Goal: Task Accomplishment & Management: Use online tool/utility

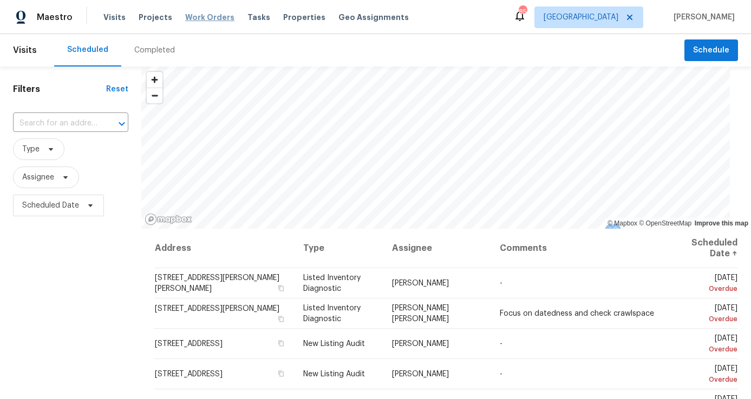
click at [202, 19] on span "Work Orders" at bounding box center [209, 17] width 49 height 11
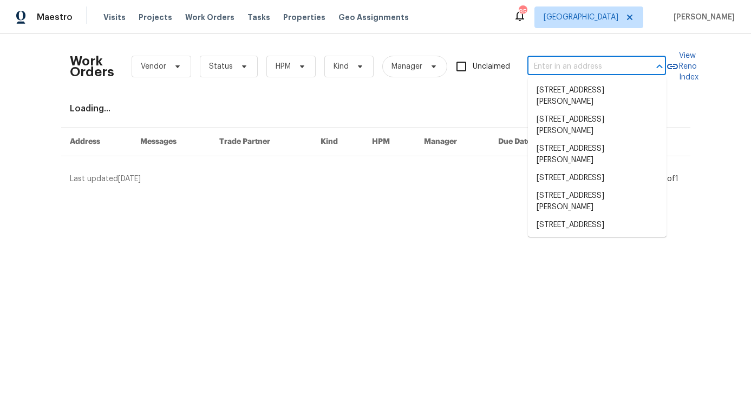
click at [627, 68] on input "text" at bounding box center [581, 66] width 108 height 17
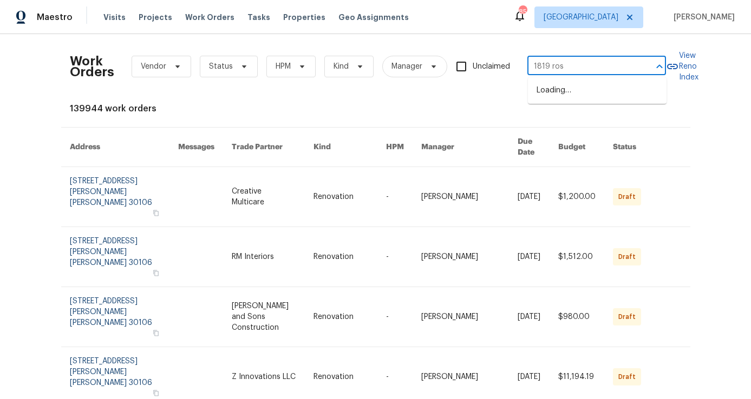
type input "1819 rose"
click at [600, 97] on li "1819 Rosewood Rd, Decatur, GA 30032" at bounding box center [597, 91] width 139 height 18
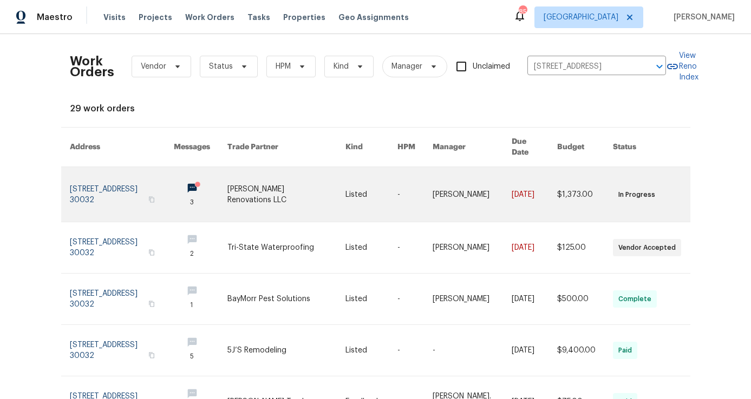
click at [112, 178] on link at bounding box center [122, 194] width 104 height 55
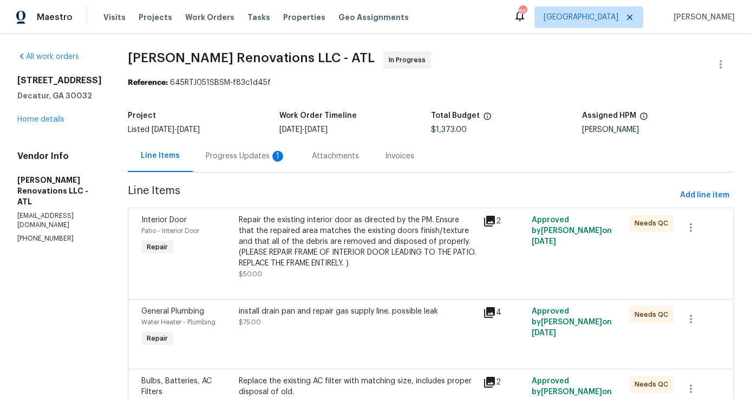
click at [245, 162] on div "Progress Updates 1" at bounding box center [246, 156] width 106 height 32
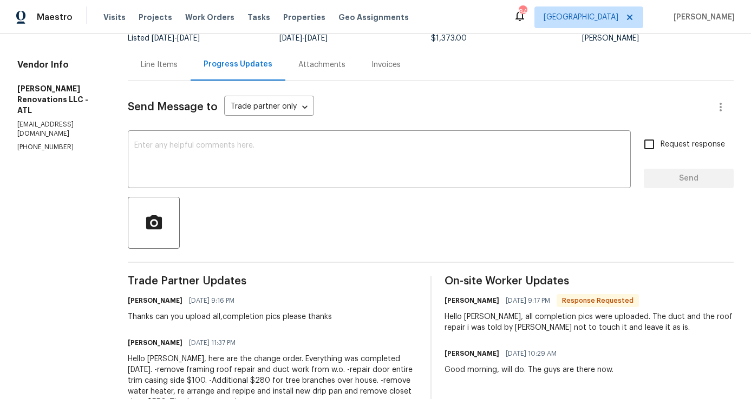
scroll to position [77, 0]
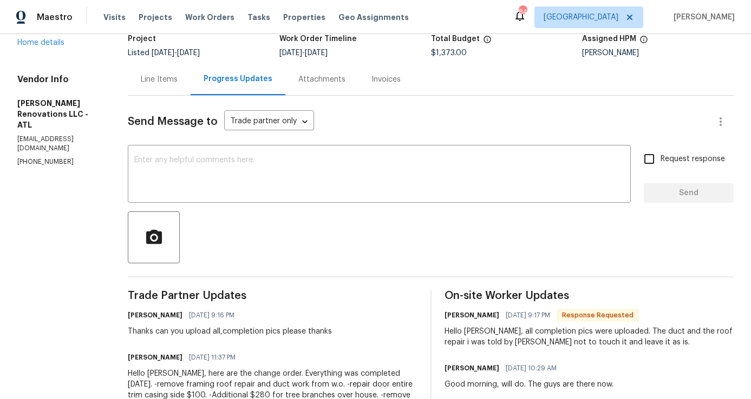
click at [157, 85] on div "Line Items" at bounding box center [159, 79] width 63 height 32
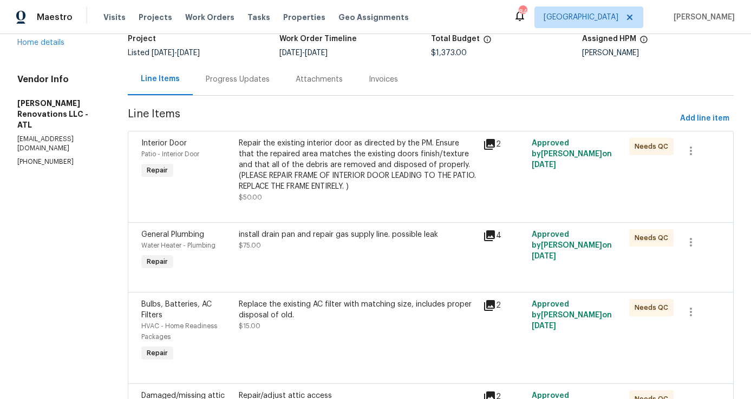
click at [342, 149] on div "Repair the existing interior door as directed by the PM. Ensure that the repair…" at bounding box center [357, 165] width 237 height 54
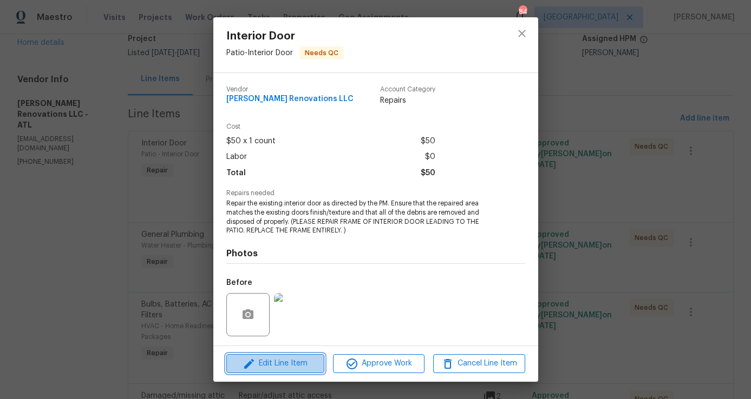
click at [305, 368] on span "Edit Line Item" at bounding box center [274, 364] width 91 height 14
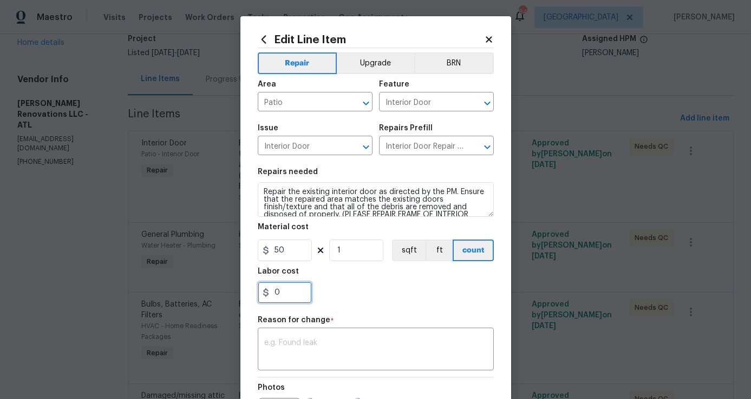
drag, startPoint x: 287, startPoint y: 293, endPoint x: 208, endPoint y: 294, distance: 78.5
click at [208, 294] on div "Edit Line Item Repair Upgrade BRN Area Patio ​ Feature Interior Door ​ Issue In…" at bounding box center [375, 199] width 751 height 399
type input "50"
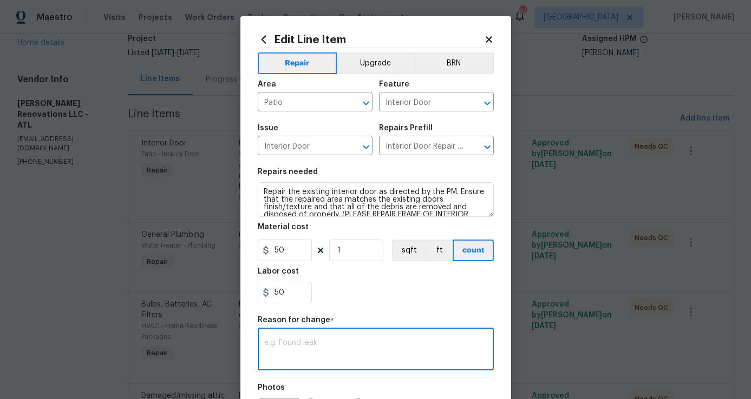
click at [318, 351] on textarea at bounding box center [375, 350] width 223 height 23
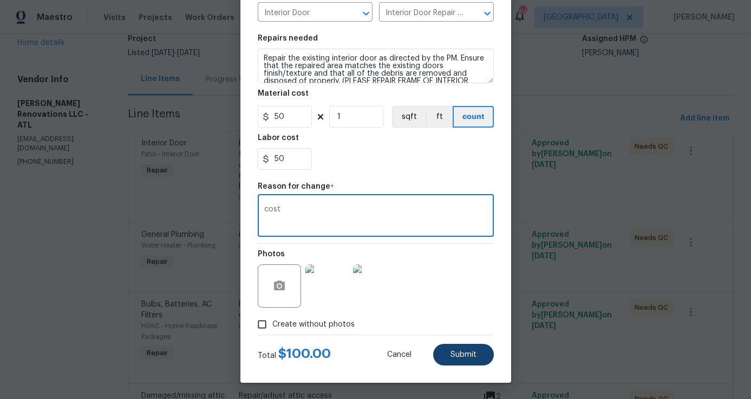
type textarea "cost"
click at [460, 350] on button "Submit" at bounding box center [463, 355] width 61 height 22
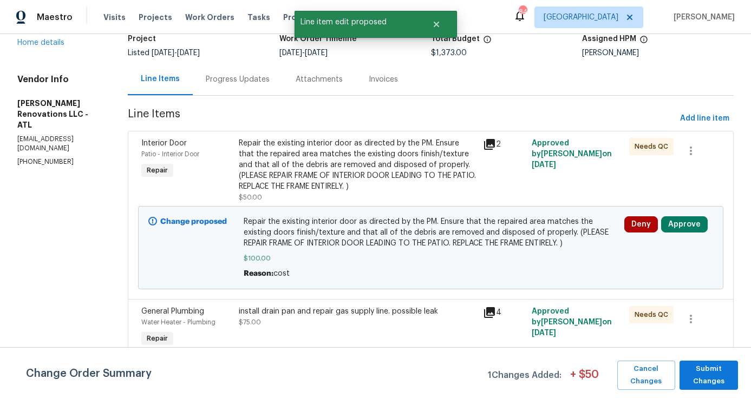
scroll to position [0, 0]
click at [676, 226] on button "Approve" at bounding box center [684, 224] width 47 height 16
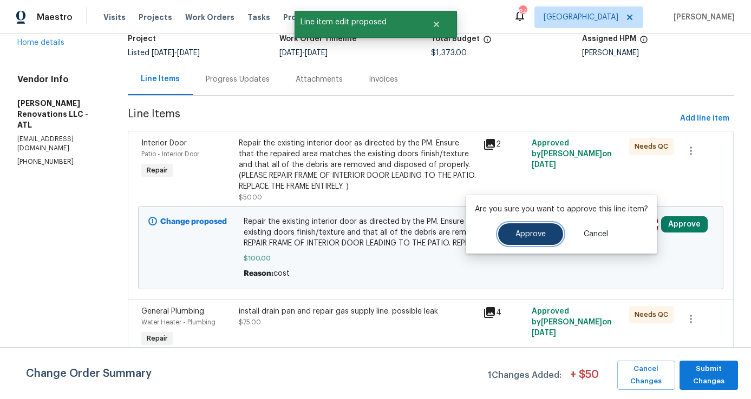
click at [531, 234] on span "Approve" at bounding box center [530, 235] width 30 height 8
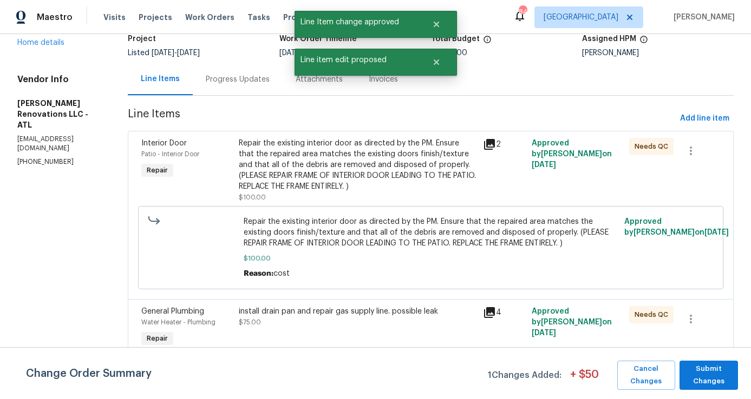
click at [333, 312] on div "install drain pan and repair gas supply line. possible leak" at bounding box center [357, 311] width 237 height 11
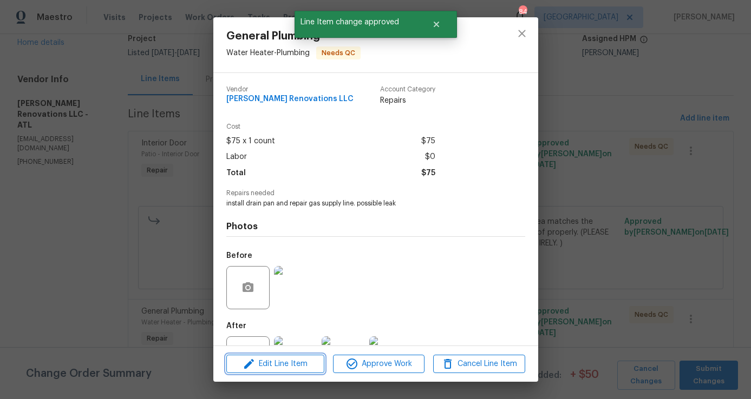
click at [292, 361] on span "Edit Line Item" at bounding box center [274, 365] width 91 height 14
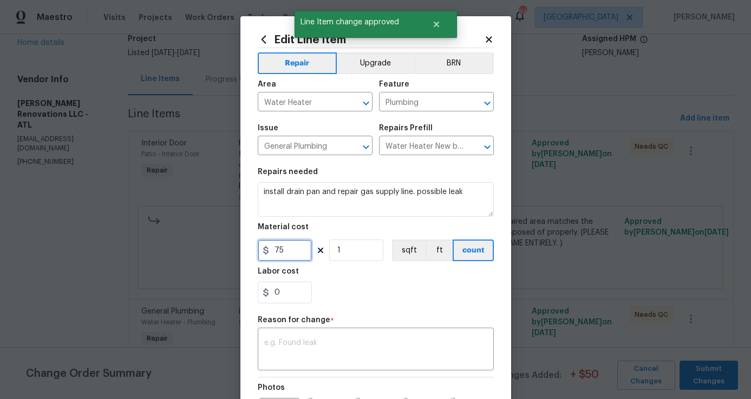
drag, startPoint x: 285, startPoint y: 256, endPoint x: 247, endPoint y: 253, distance: 37.5
click at [247, 253] on div "Edit Line Item Repair Upgrade BRN Area Water Heater ​ Feature Plumbing ​ Issue …" at bounding box center [375, 266] width 271 height 501
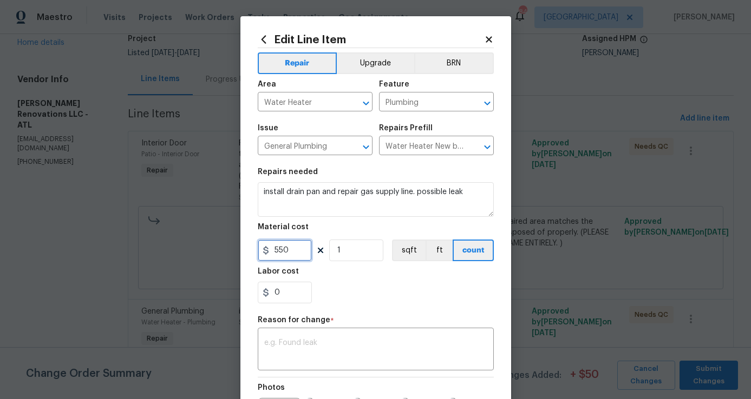
type input "550"
click at [277, 330] on div "Reason for change *" at bounding box center [376, 324] width 236 height 14
click at [276, 336] on div "x ​" at bounding box center [376, 351] width 236 height 40
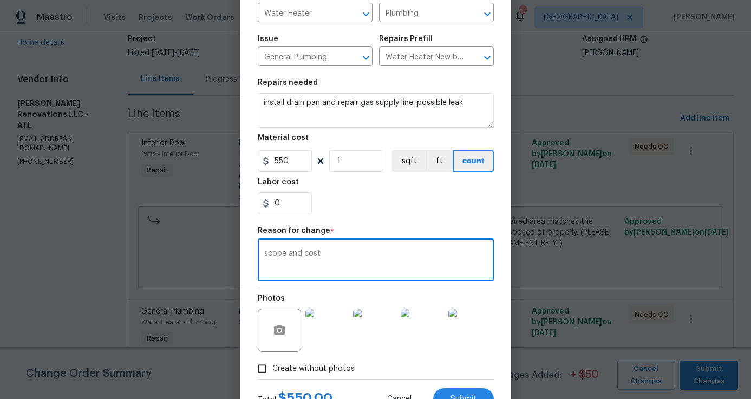
scroll to position [134, 0]
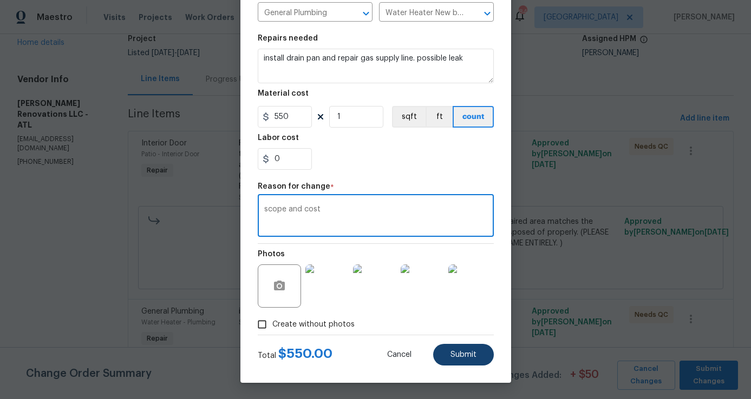
type textarea "scope and cost"
click at [476, 352] on span "Submit" at bounding box center [463, 355] width 26 height 8
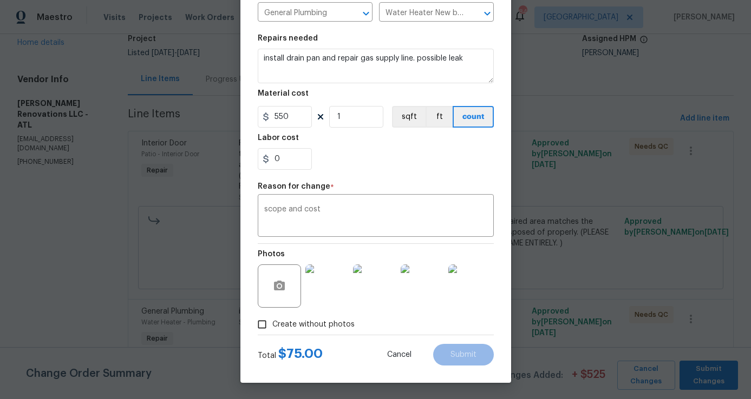
type input "75"
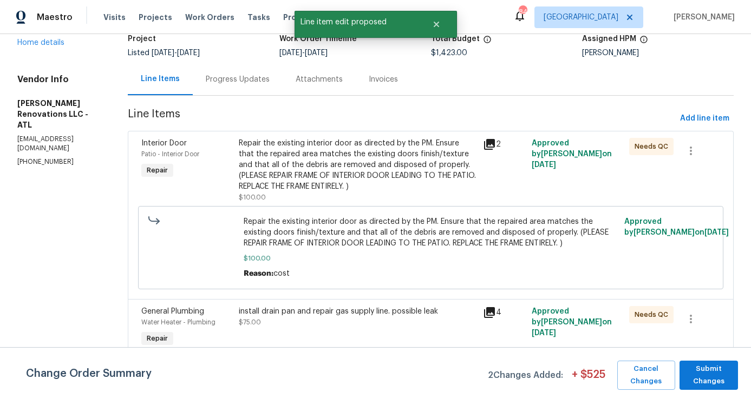
scroll to position [0, 0]
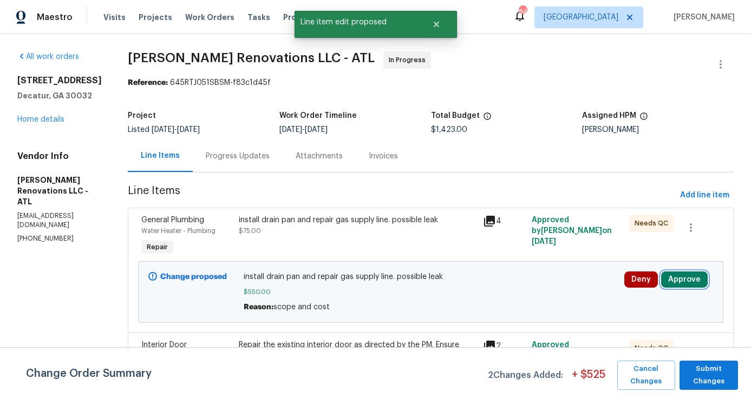
click at [674, 279] on button "Approve" at bounding box center [684, 280] width 47 height 16
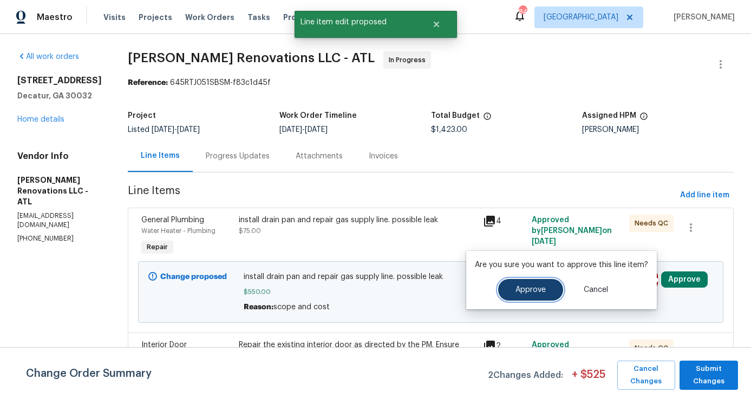
click at [525, 287] on span "Approve" at bounding box center [530, 290] width 30 height 8
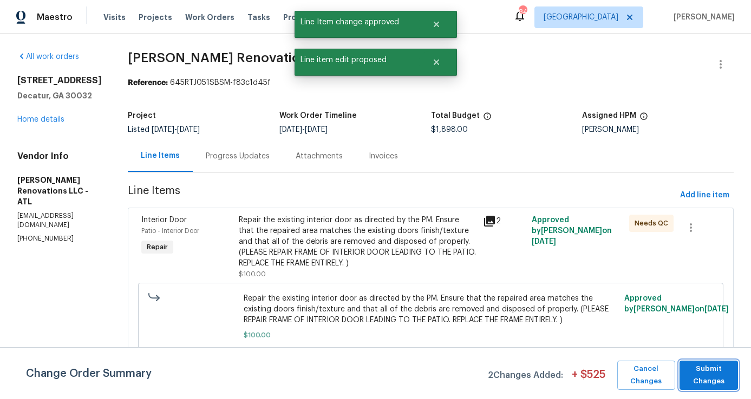
click at [713, 363] on span "Submit Changes" at bounding box center [709, 375] width 48 height 25
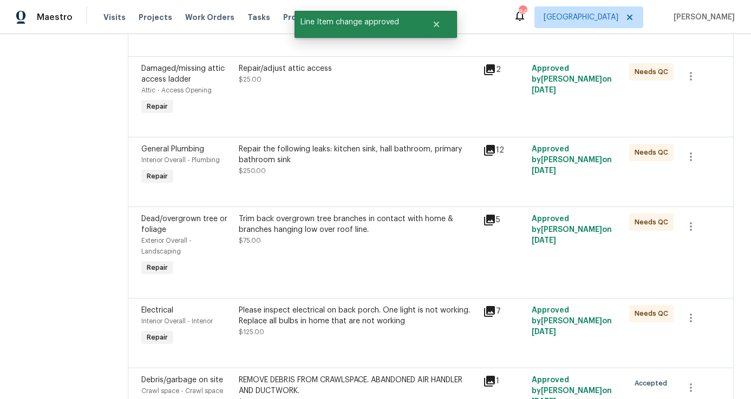
scroll to position [690, 0]
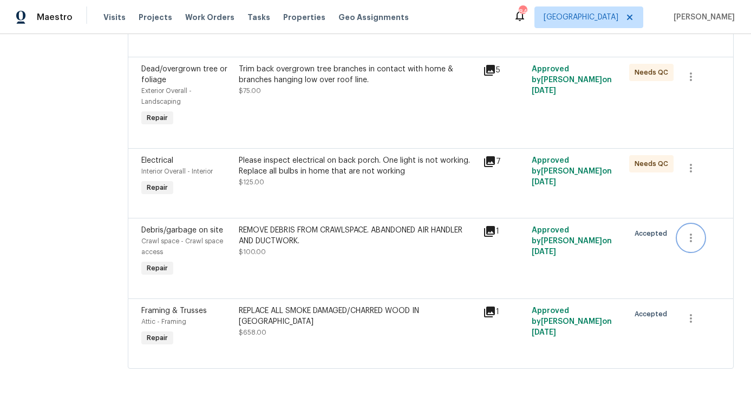
click at [682, 240] on button "button" at bounding box center [691, 238] width 26 height 26
click at [490, 228] on div at bounding box center [375, 199] width 751 height 399
click at [490, 228] on icon at bounding box center [489, 231] width 11 height 11
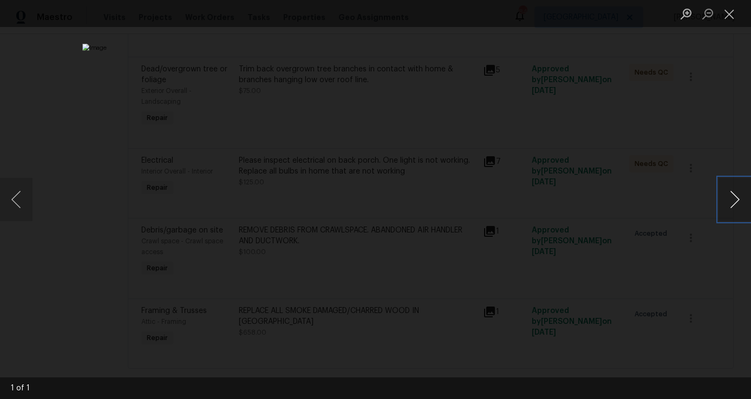
click at [730, 200] on button "Next image" at bounding box center [734, 199] width 32 height 43
click at [733, 16] on button "Close lightbox" at bounding box center [729, 13] width 22 height 19
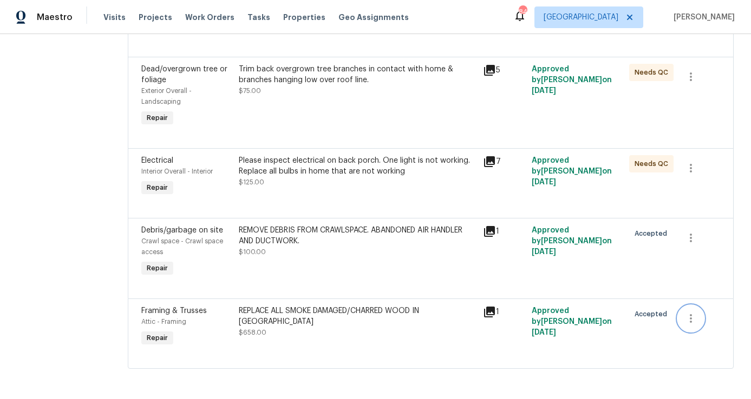
click at [691, 319] on icon "button" at bounding box center [691, 318] width 2 height 9
click at [689, 317] on li "Cancel" at bounding box center [699, 319] width 42 height 18
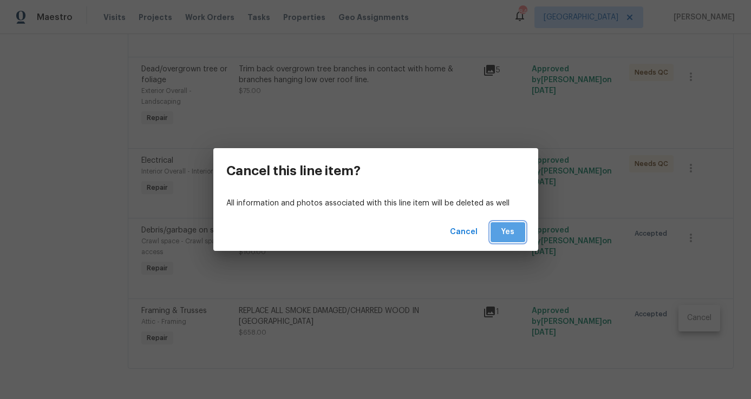
click at [507, 232] on span "Yes" at bounding box center [507, 233] width 17 height 14
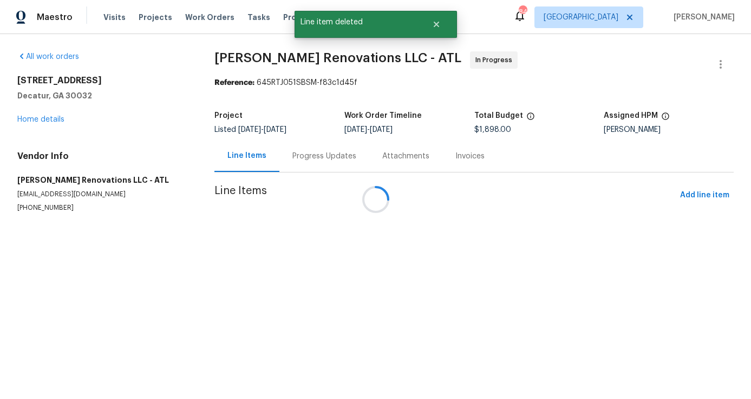
scroll to position [0, 0]
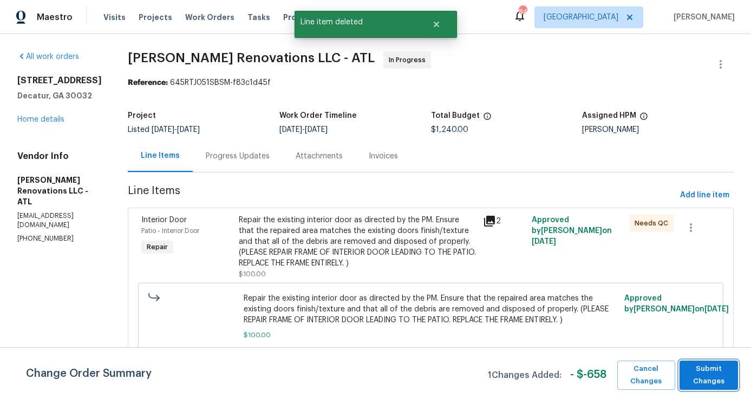
click at [706, 365] on span "Submit Changes" at bounding box center [709, 375] width 48 height 25
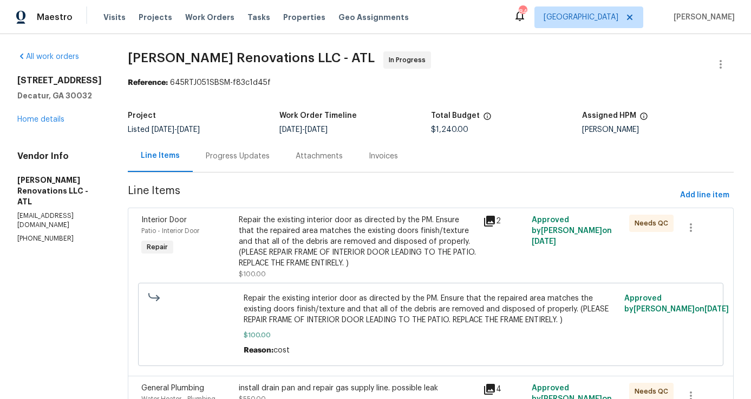
click at [251, 153] on div "Progress Updates" at bounding box center [238, 156] width 64 height 11
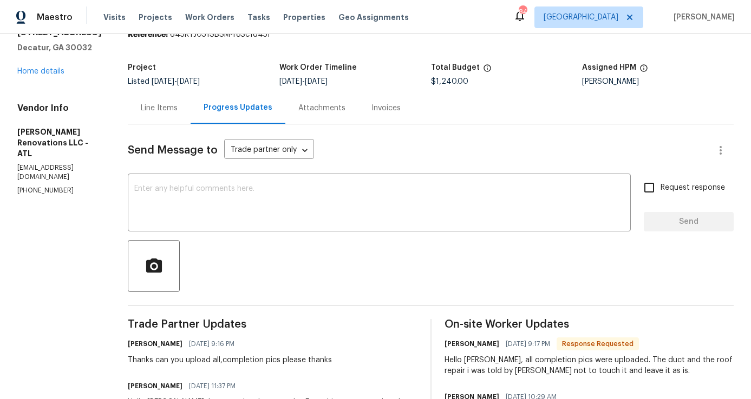
scroll to position [40, 0]
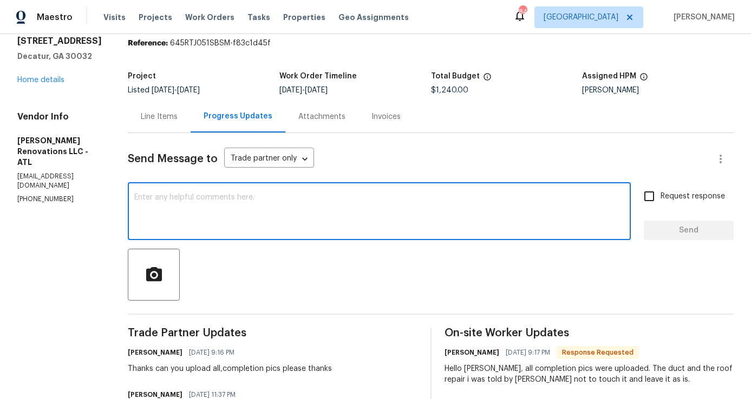
click at [249, 224] on textarea at bounding box center [379, 213] width 490 height 38
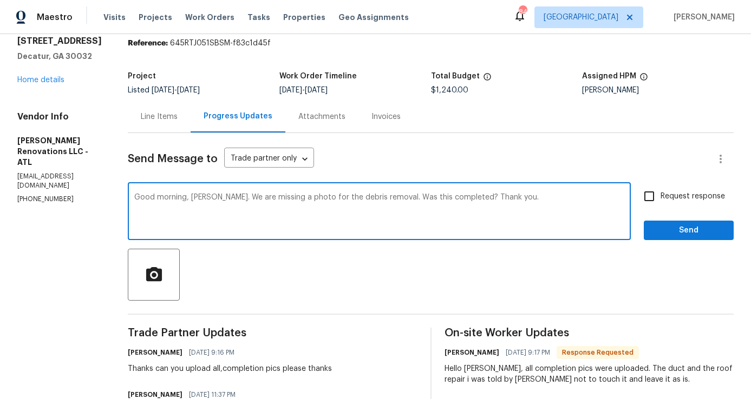
type textarea "Good morning, Emily. We are missing a photo for the debris removal. Was this co…"
click at [652, 202] on input "Request response" at bounding box center [649, 196] width 23 height 23
checkbox input "true"
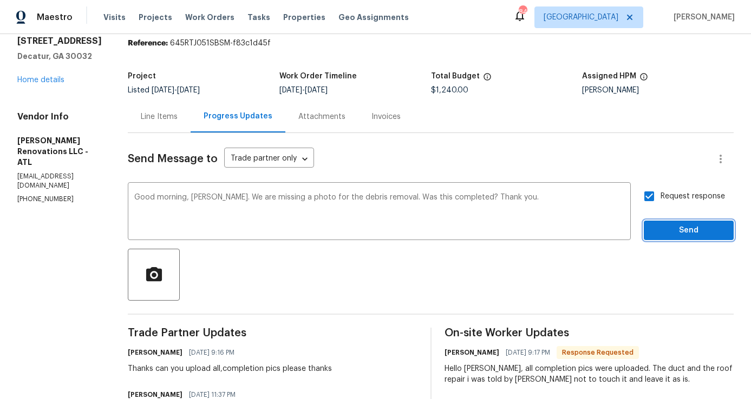
click at [661, 237] on button "Send" at bounding box center [689, 231] width 90 height 20
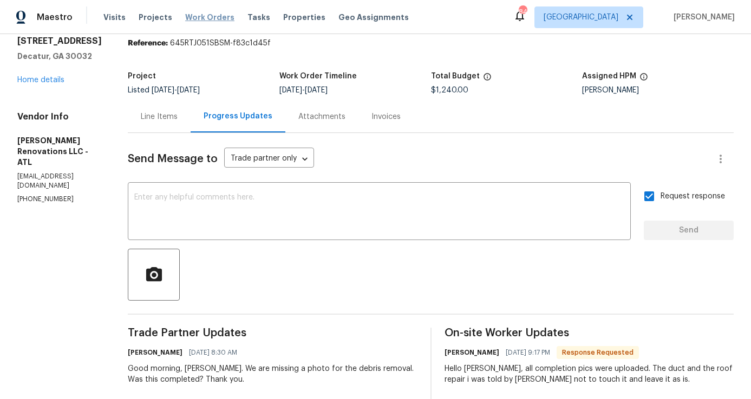
click at [205, 16] on span "Work Orders" at bounding box center [209, 17] width 49 height 11
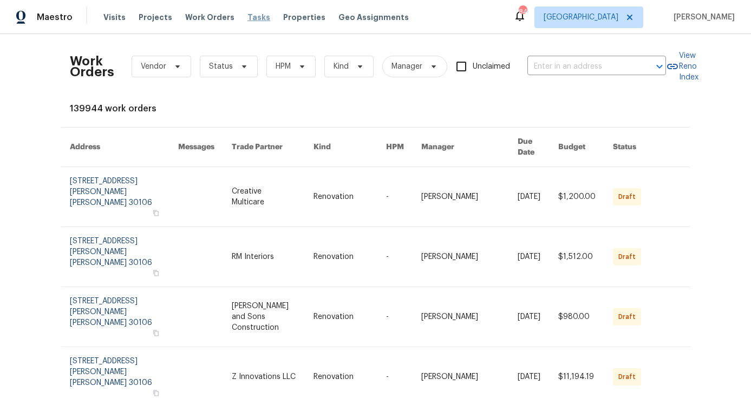
click at [252, 18] on span "Tasks" at bounding box center [258, 18] width 23 height 8
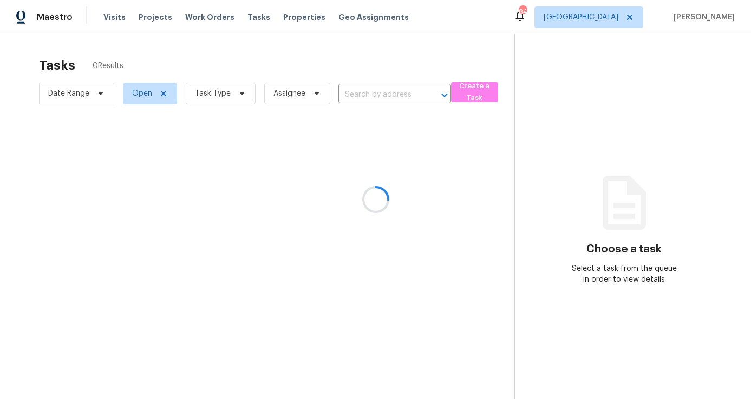
click at [216, 86] on div at bounding box center [375, 199] width 751 height 399
click at [216, 90] on div at bounding box center [375, 199] width 751 height 399
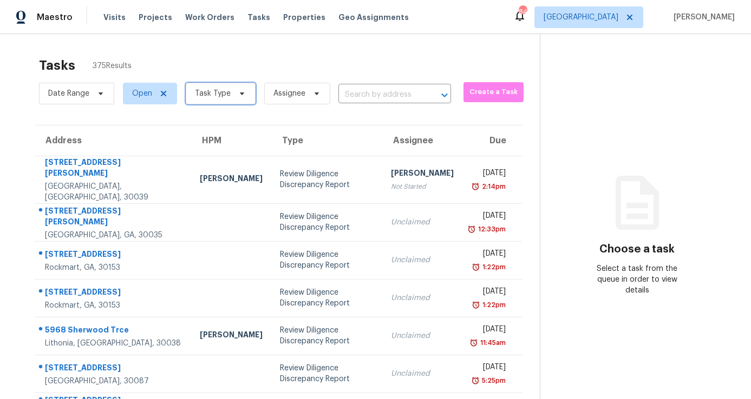
click at [218, 95] on span "Task Type" at bounding box center [213, 93] width 36 height 11
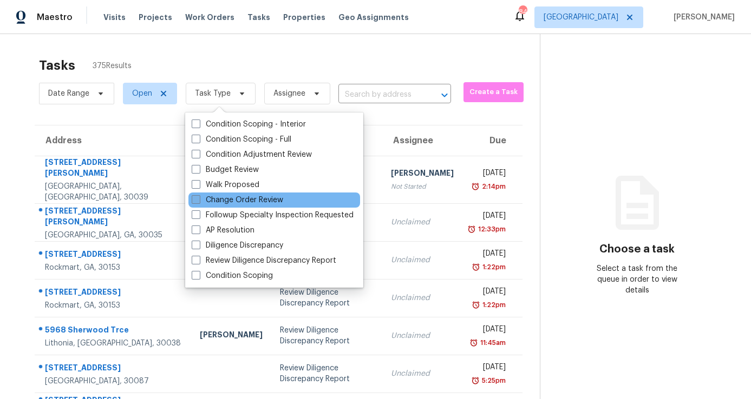
click at [231, 202] on label "Change Order Review" at bounding box center [237, 200] width 91 height 11
click at [199, 202] on input "Change Order Review" at bounding box center [195, 198] width 7 height 7
checkbox input "true"
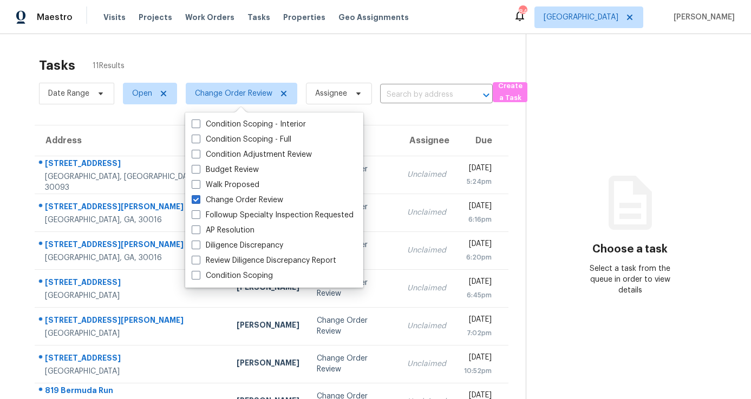
click at [235, 46] on div "Tasks 11 Results Date Range Open Change Order Review Assignee ​ Create a Task A…" at bounding box center [375, 299] width 751 height 530
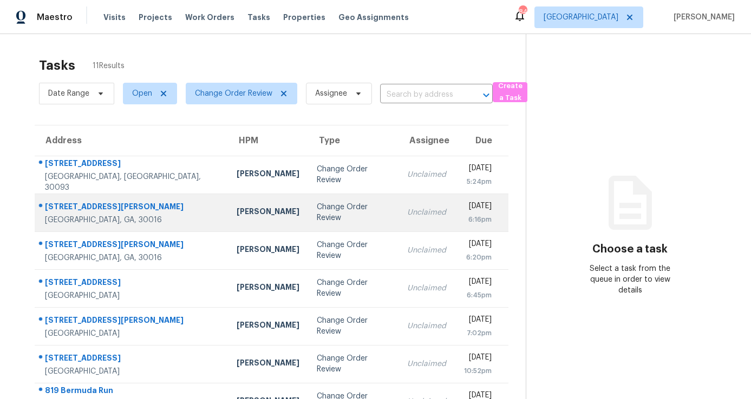
click at [398, 205] on td "Unclaimed" at bounding box center [426, 213] width 56 height 38
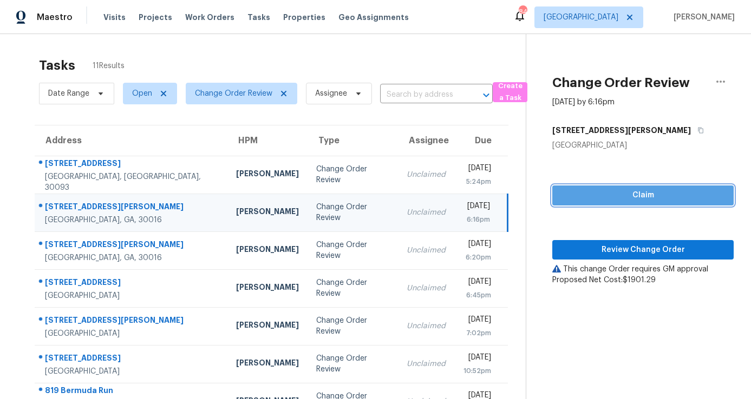
click at [638, 196] on span "Claim" at bounding box center [643, 196] width 164 height 14
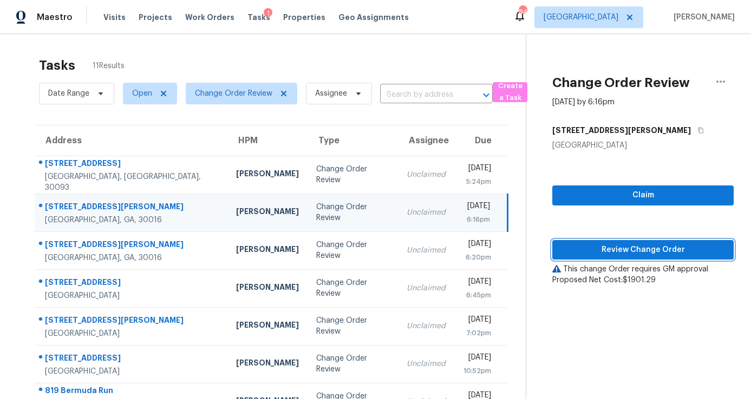
click at [622, 245] on span "Review Change Order" at bounding box center [643, 251] width 164 height 14
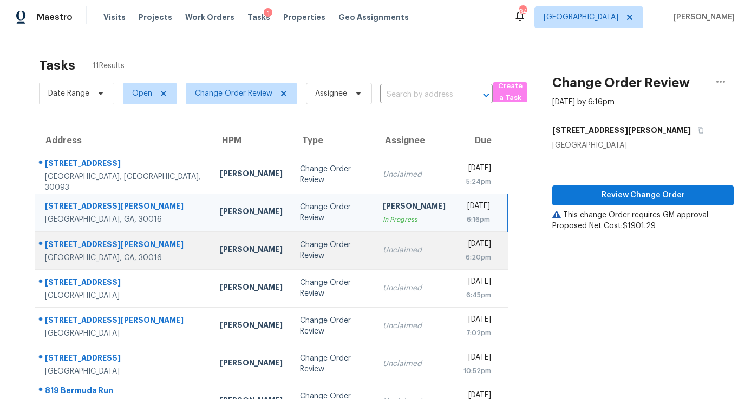
click at [291, 265] on td "Change Order Review" at bounding box center [332, 251] width 83 height 38
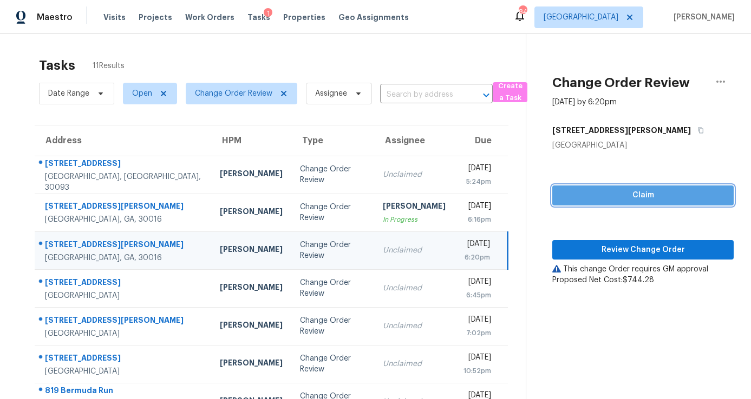
click at [639, 194] on span "Claim" at bounding box center [643, 196] width 164 height 14
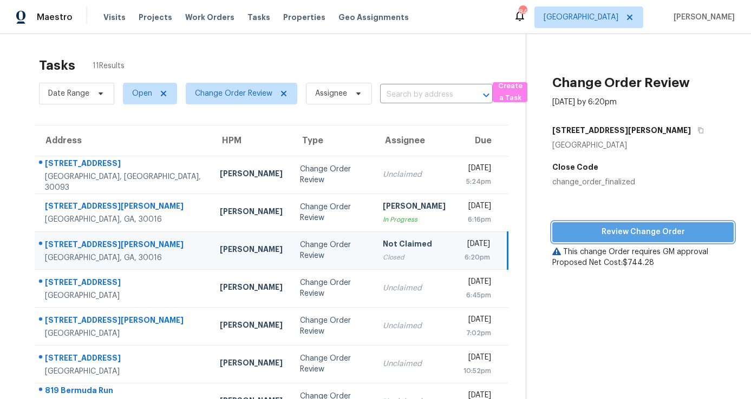
click at [632, 232] on span "Review Change Order" at bounding box center [643, 233] width 164 height 14
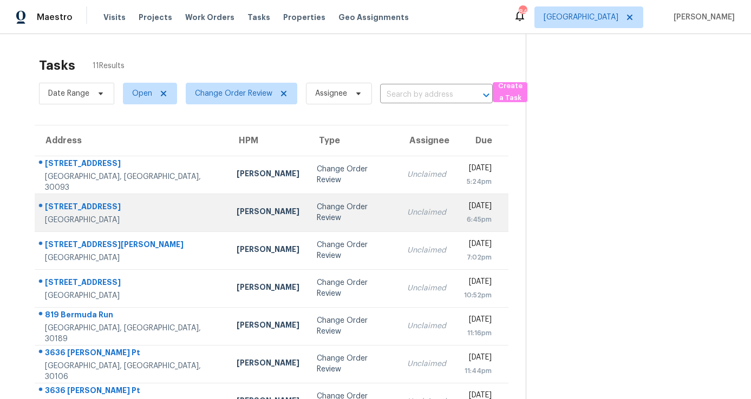
click at [317, 213] on div "Change Order Review" at bounding box center [354, 213] width 74 height 22
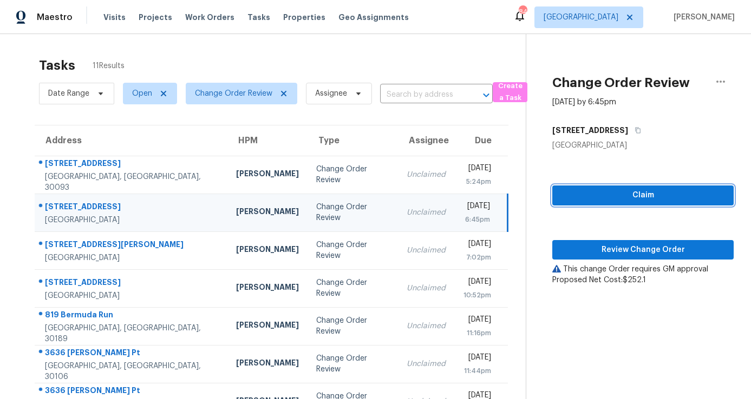
click at [600, 188] on button "Claim" at bounding box center [642, 196] width 181 height 20
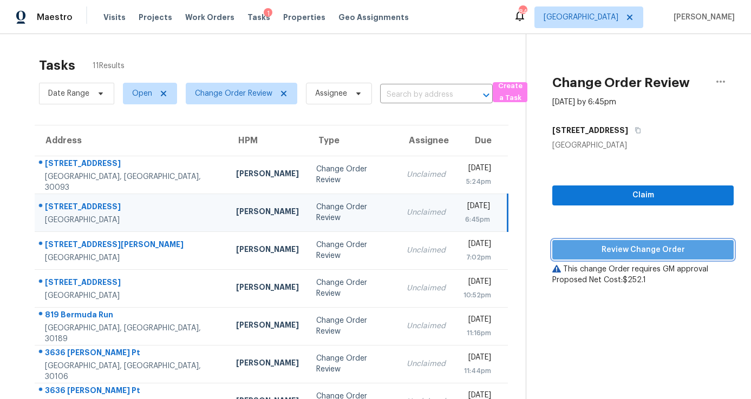
click at [629, 251] on span "Review Change Order" at bounding box center [643, 251] width 164 height 14
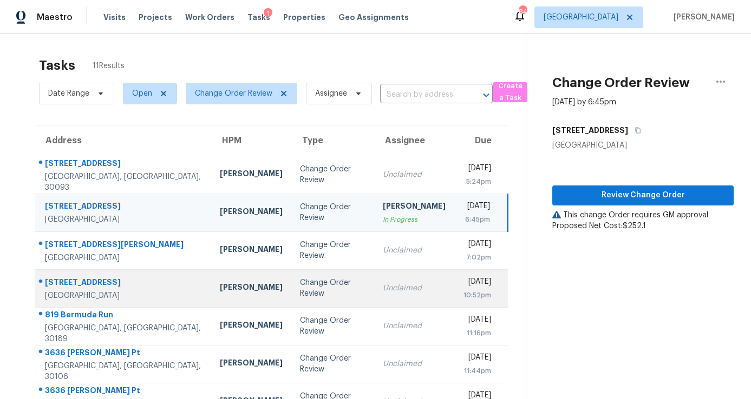
click at [296, 271] on td "Change Order Review" at bounding box center [332, 289] width 83 height 38
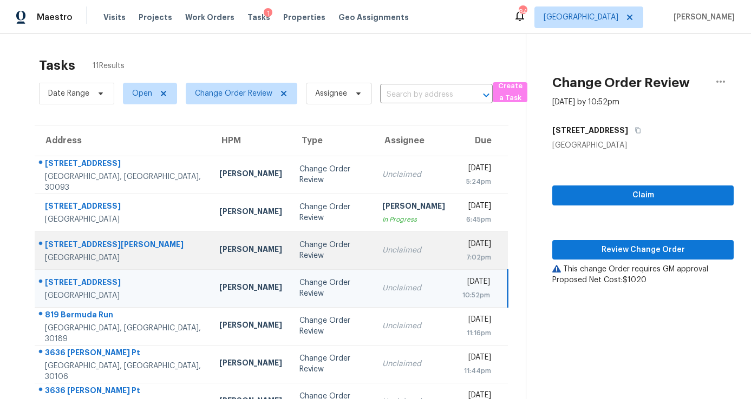
click at [315, 255] on td "Change Order Review" at bounding box center [332, 251] width 83 height 38
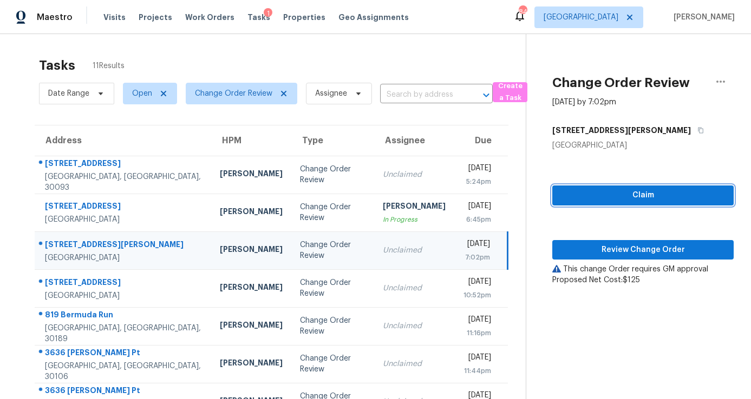
click at [646, 195] on span "Claim" at bounding box center [643, 196] width 164 height 14
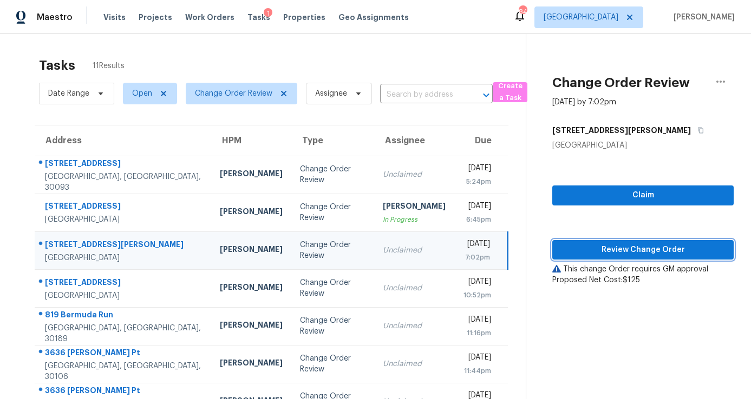
click at [638, 249] on span "Review Change Order" at bounding box center [643, 251] width 164 height 14
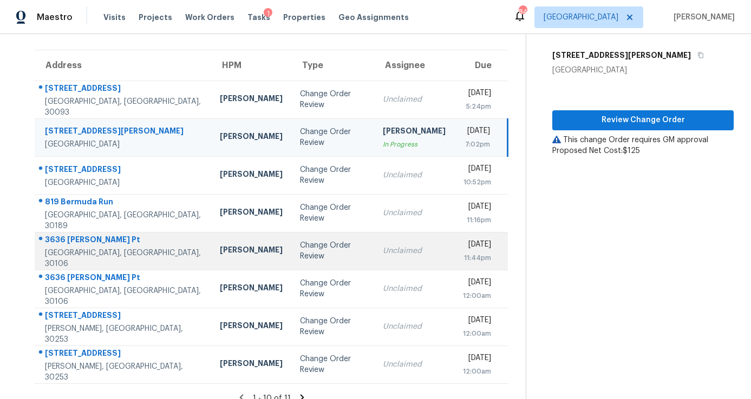
scroll to position [88, 0]
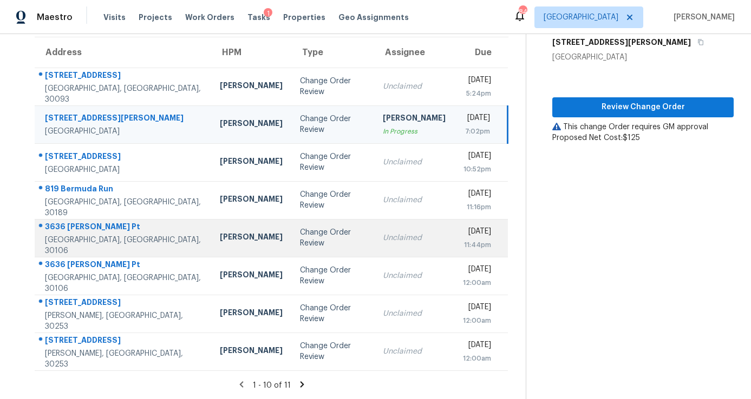
click at [383, 239] on div "Unclaimed" at bounding box center [414, 238] width 63 height 11
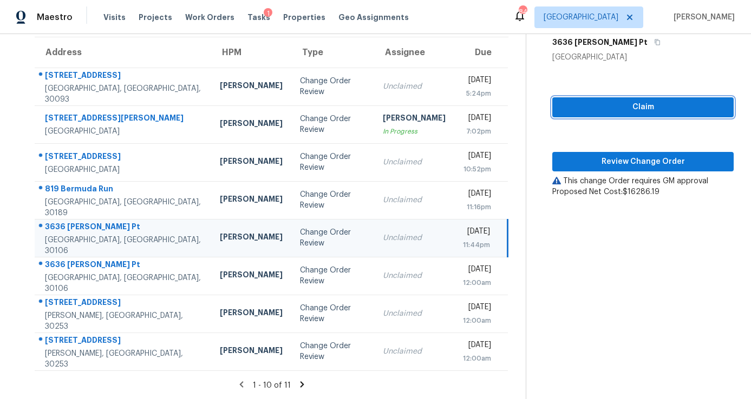
click at [620, 106] on span "Claim" at bounding box center [643, 108] width 164 height 14
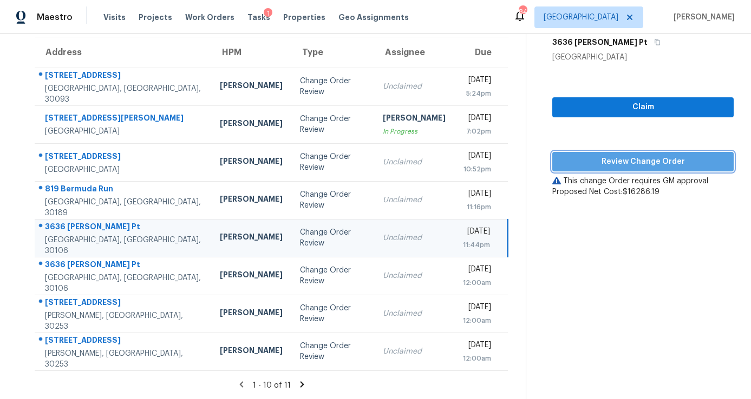
click at [639, 159] on span "Review Change Order" at bounding box center [643, 162] width 164 height 14
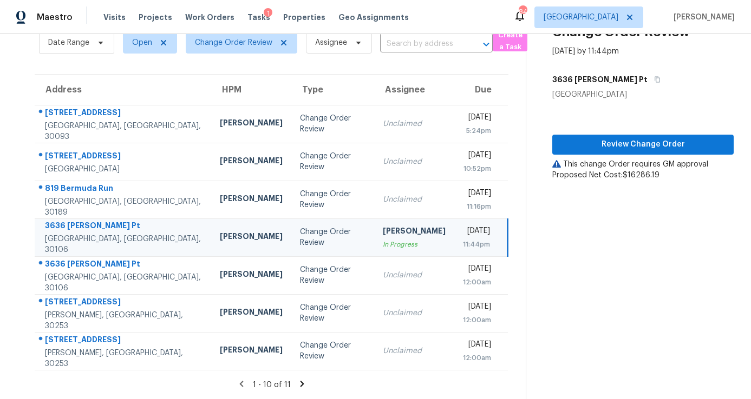
scroll to position [50, 0]
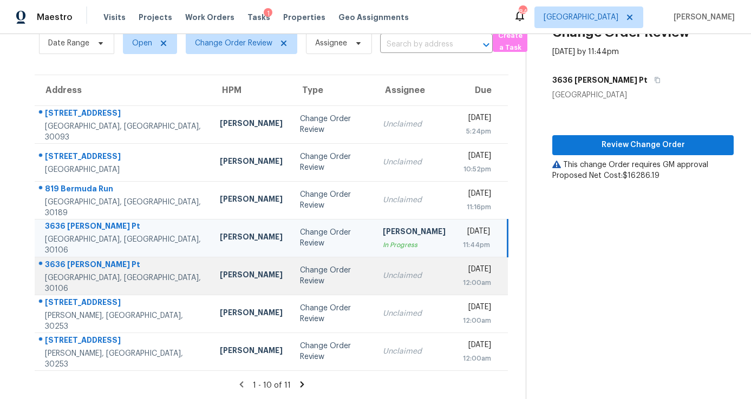
click at [300, 277] on div "Change Order Review" at bounding box center [332, 276] width 65 height 22
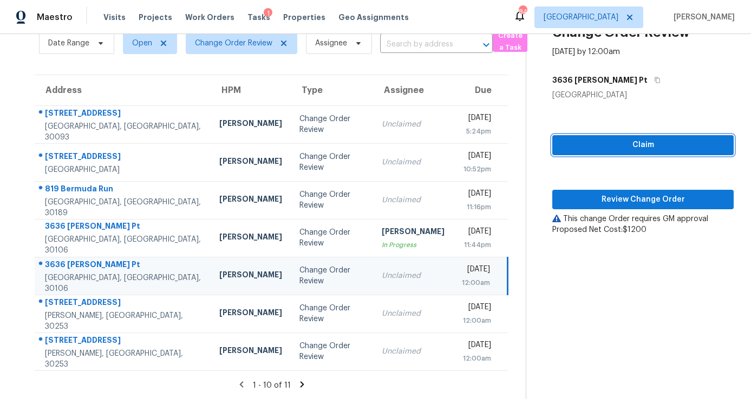
click at [649, 146] on span "Claim" at bounding box center [643, 146] width 164 height 14
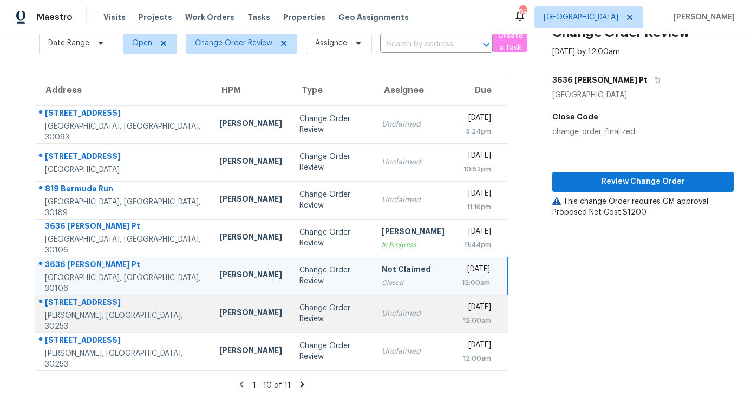
click at [373, 322] on td "Unclaimed" at bounding box center [413, 314] width 80 height 38
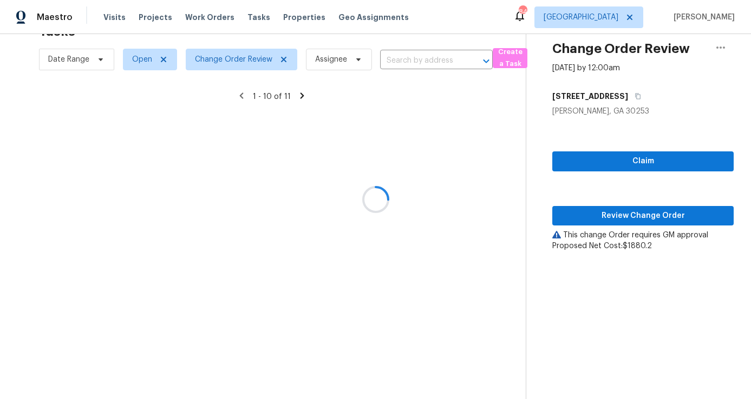
scroll to position [34, 0]
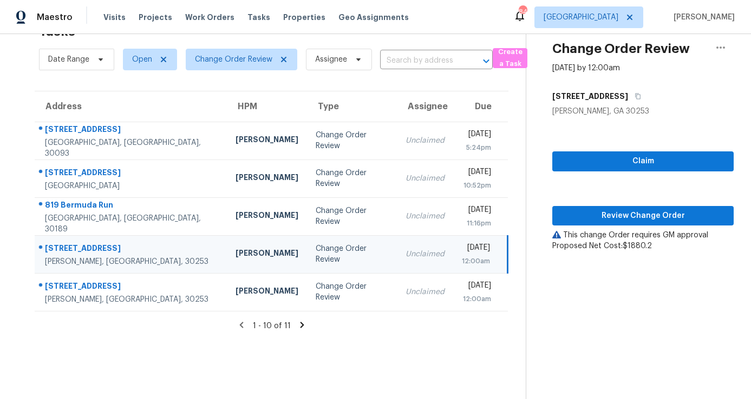
click at [405, 253] on div "Unclaimed" at bounding box center [424, 254] width 39 height 11
click at [649, 156] on span "Claim" at bounding box center [643, 162] width 164 height 14
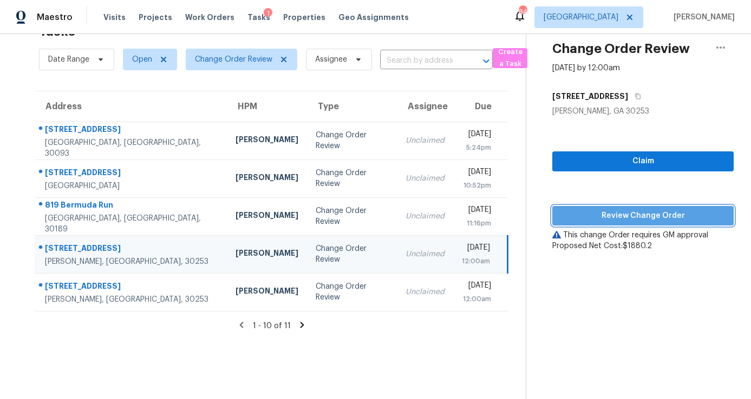
click at [638, 211] on span "Review Change Order" at bounding box center [643, 216] width 164 height 14
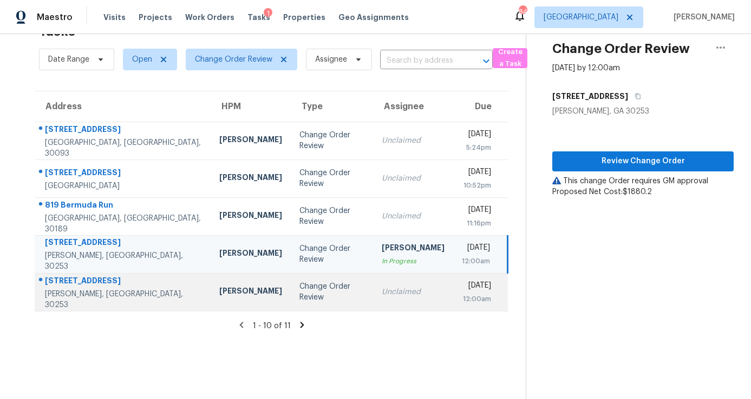
click at [373, 301] on td "Unclaimed" at bounding box center [413, 292] width 80 height 38
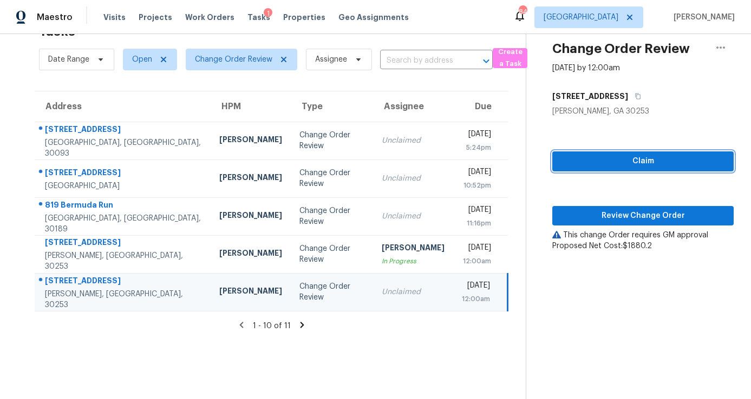
click at [640, 165] on span "Claim" at bounding box center [643, 162] width 164 height 14
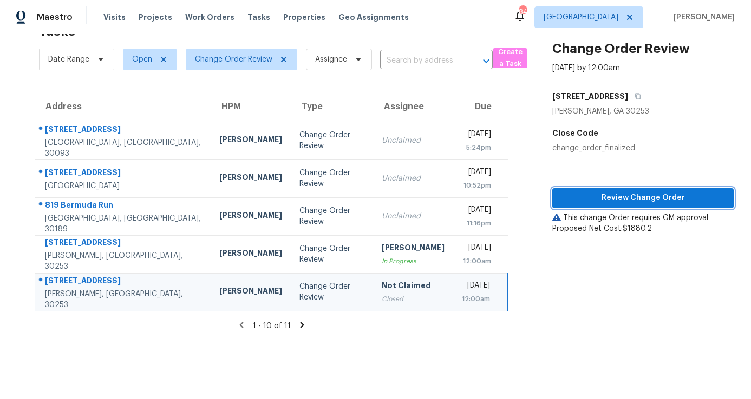
click at [639, 198] on span "Review Change Order" at bounding box center [643, 199] width 164 height 14
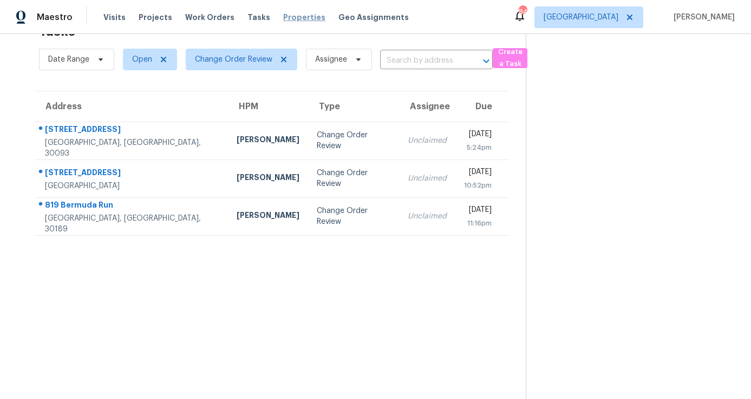
click at [301, 20] on span "Properties" at bounding box center [304, 17] width 42 height 11
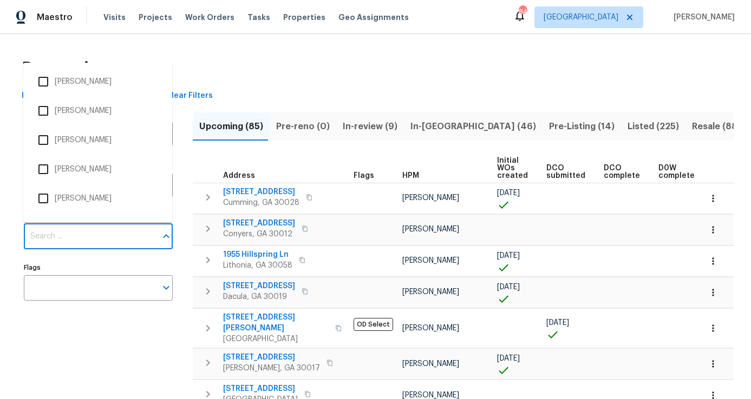
click at [94, 228] on input "Individuals" at bounding box center [90, 236] width 133 height 25
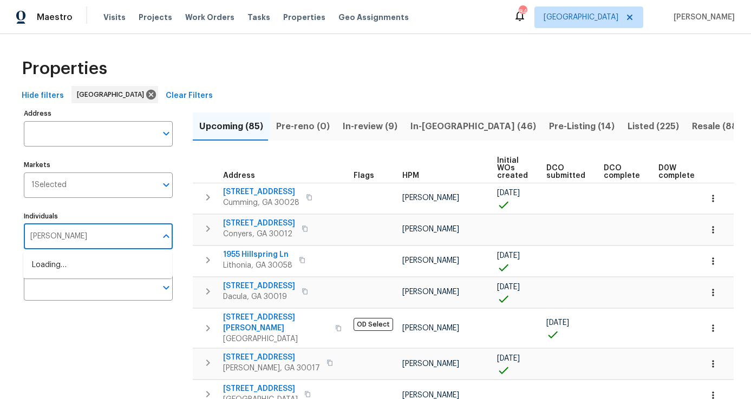
type input "tim godfrey"
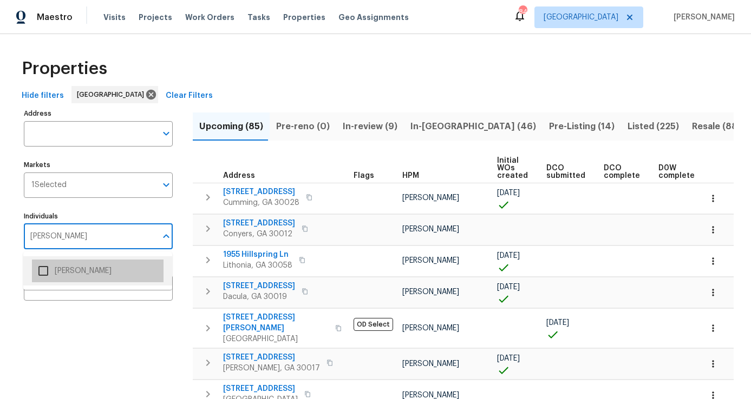
click at [76, 266] on li "Tim Godfrey" at bounding box center [98, 271] width 132 height 23
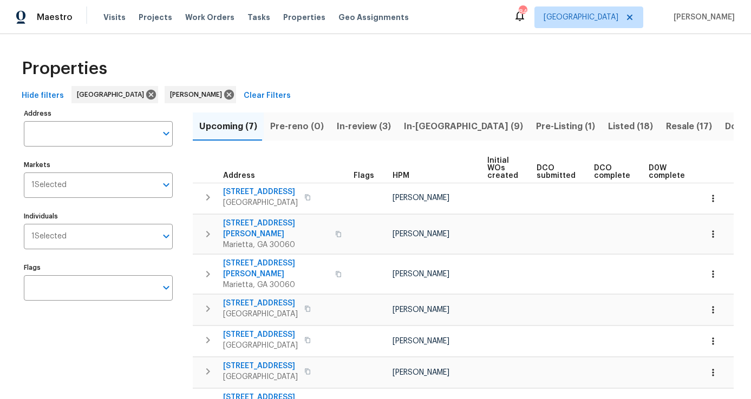
click at [413, 142] on div "Upcoming (7) Pre-reno (0) In-review (3) In-reno (9) Pre-Listing (1) Listed (18)…" at bounding box center [463, 276] width 541 height 340
click at [424, 121] on span "In-reno (9)" at bounding box center [463, 126] width 119 height 15
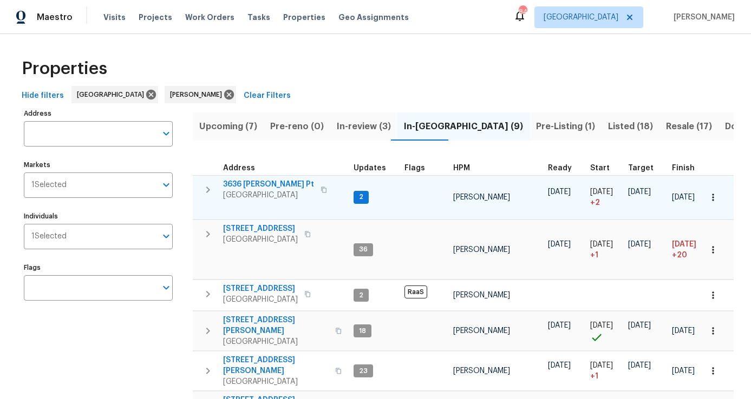
click at [204, 189] on icon "button" at bounding box center [207, 189] width 13 height 13
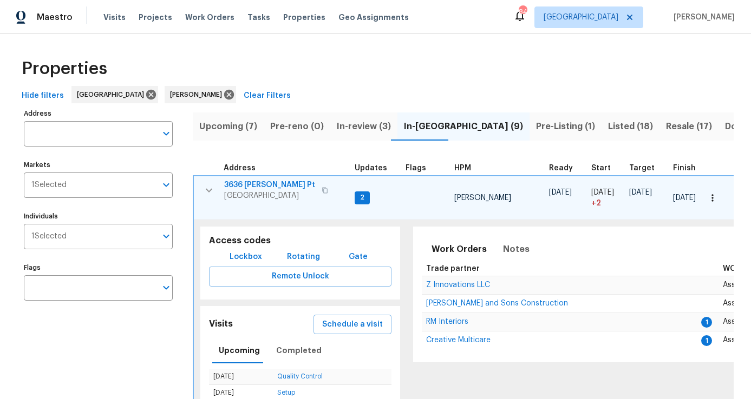
click at [254, 126] on span "Upcoming (7)" at bounding box center [228, 126] width 58 height 15
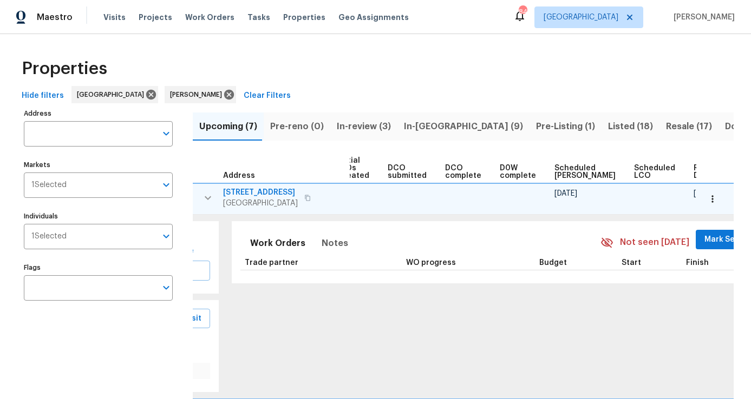
click at [554, 170] on span "Scheduled COE" at bounding box center [584, 172] width 61 height 15
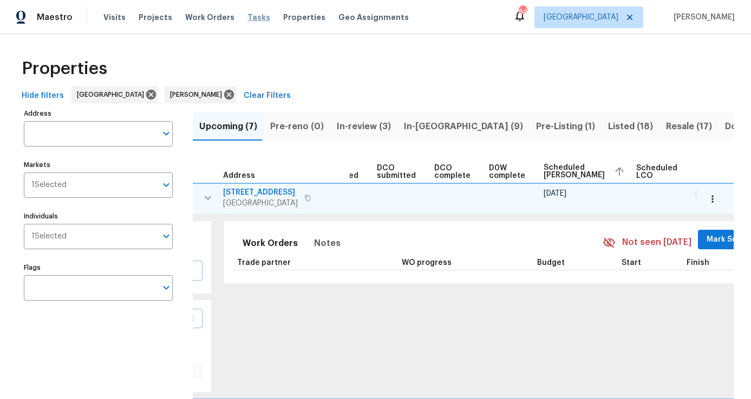
click at [247, 14] on span "Tasks" at bounding box center [258, 18] width 23 height 8
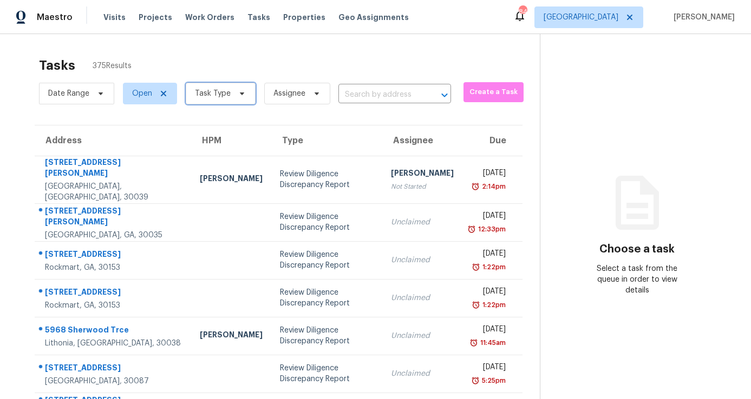
click at [222, 95] on span "Task Type" at bounding box center [213, 93] width 36 height 11
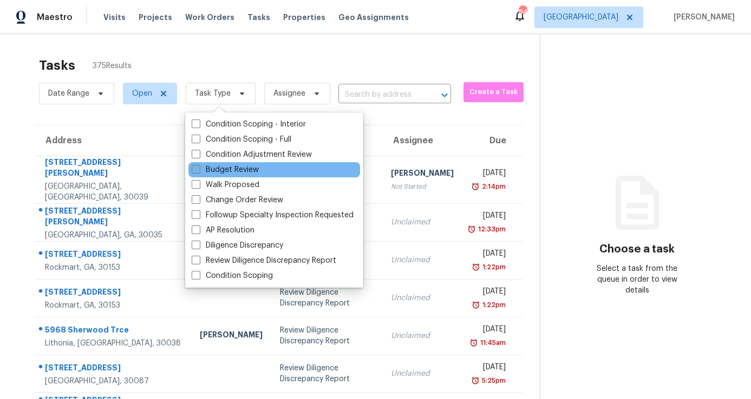
click at [222, 167] on label "Budget Review" at bounding box center [225, 170] width 67 height 11
click at [199, 167] on input "Budget Review" at bounding box center [195, 168] width 7 height 7
checkbox input "true"
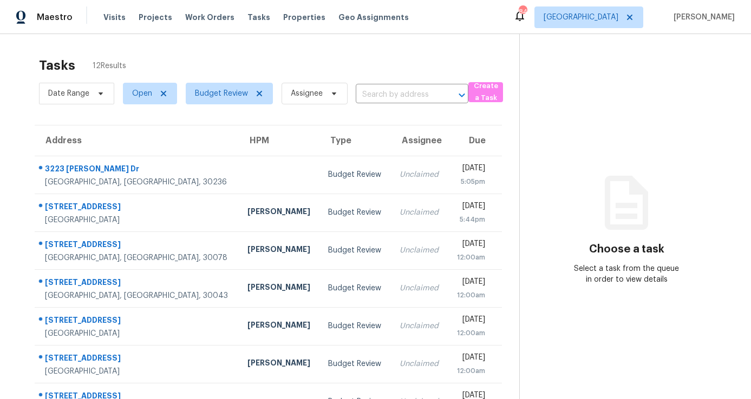
click at [262, 65] on div "Tasks 12 Results" at bounding box center [279, 65] width 480 height 28
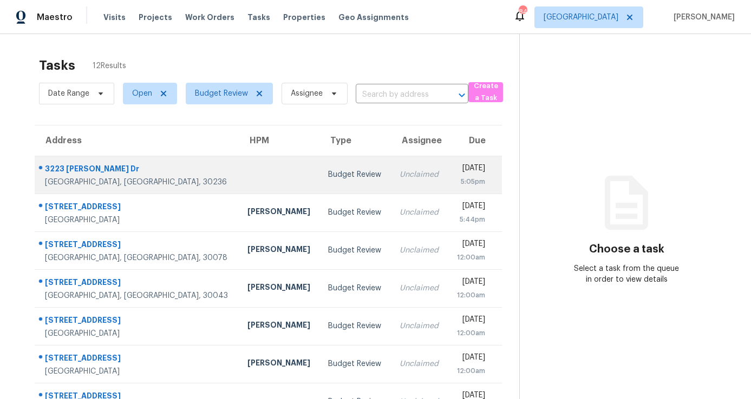
click at [399, 173] on div "Unclaimed" at bounding box center [419, 174] width 40 height 11
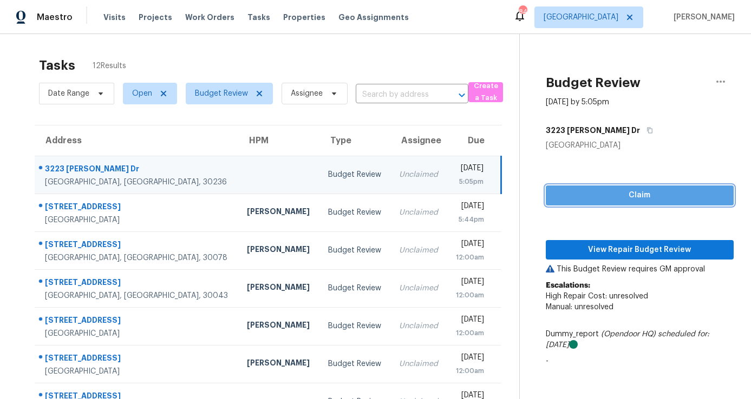
click at [595, 191] on span "Claim" at bounding box center [639, 196] width 170 height 14
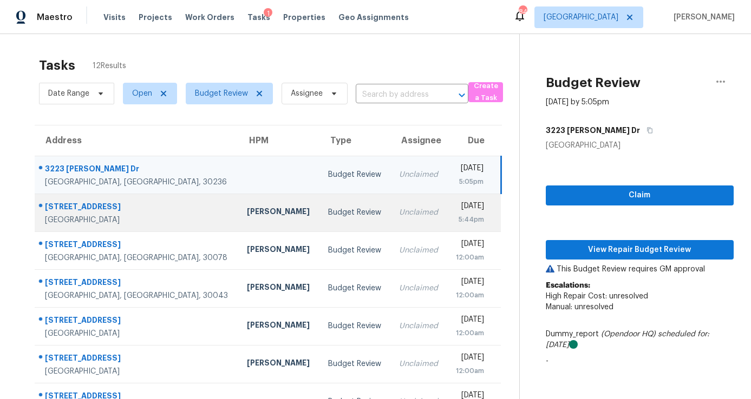
click at [390, 199] on td "Unclaimed" at bounding box center [418, 213] width 57 height 38
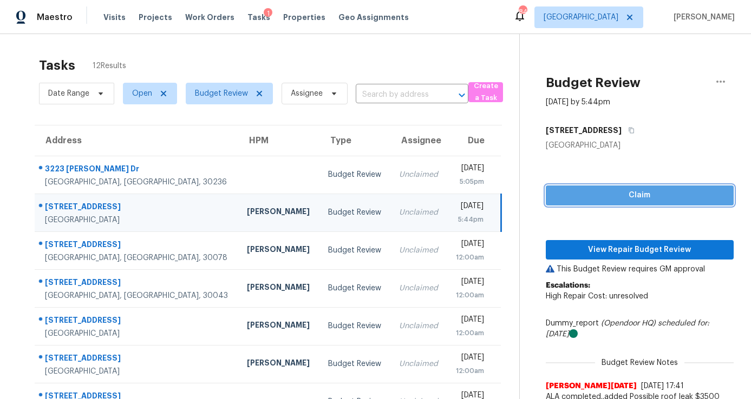
click at [587, 201] on span "Claim" at bounding box center [639, 196] width 170 height 14
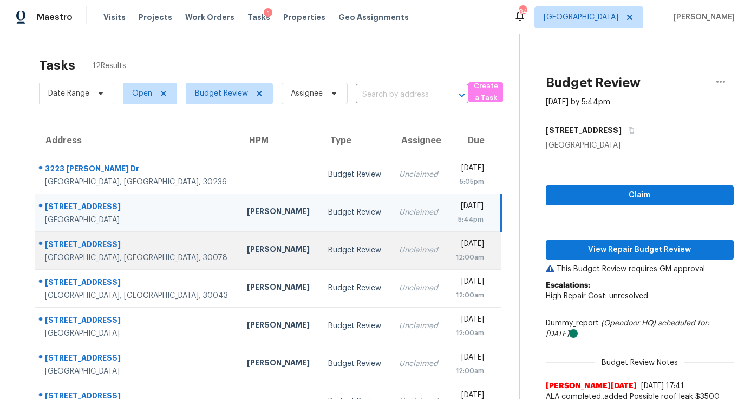
click at [322, 257] on td "Budget Review" at bounding box center [354, 251] width 71 height 38
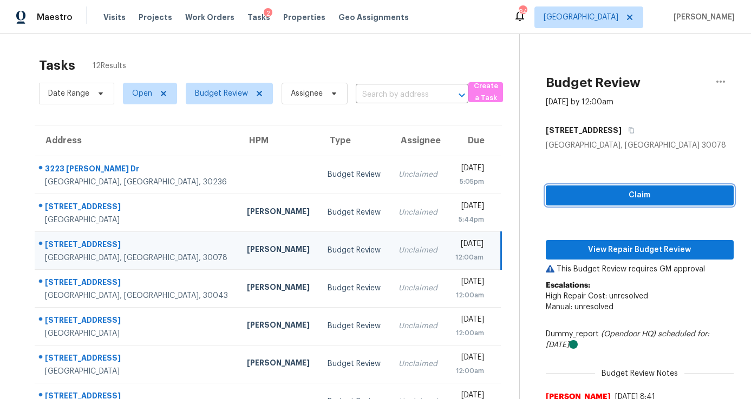
click at [554, 195] on span "Claim" at bounding box center [639, 196] width 170 height 14
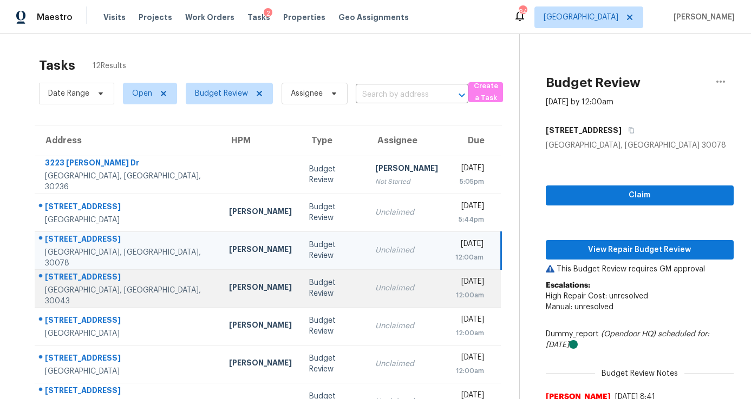
click at [366, 294] on td "Unclaimed" at bounding box center [406, 289] width 80 height 38
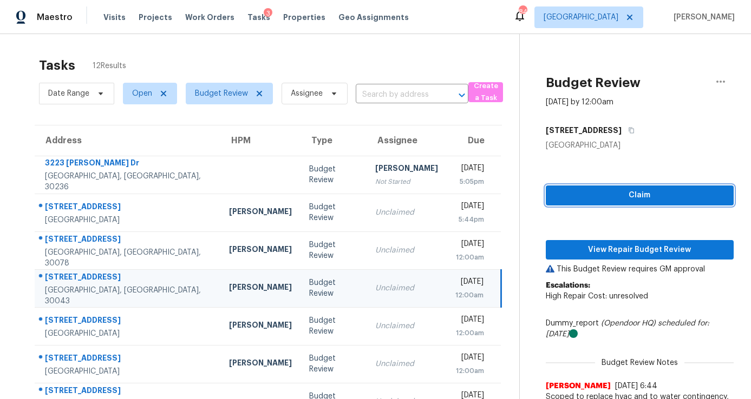
click at [598, 199] on span "Claim" at bounding box center [639, 196] width 170 height 14
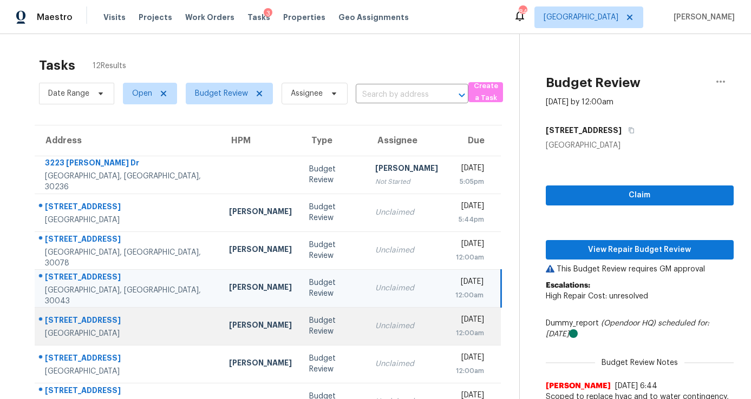
click at [380, 337] on td "Unclaimed" at bounding box center [406, 326] width 80 height 38
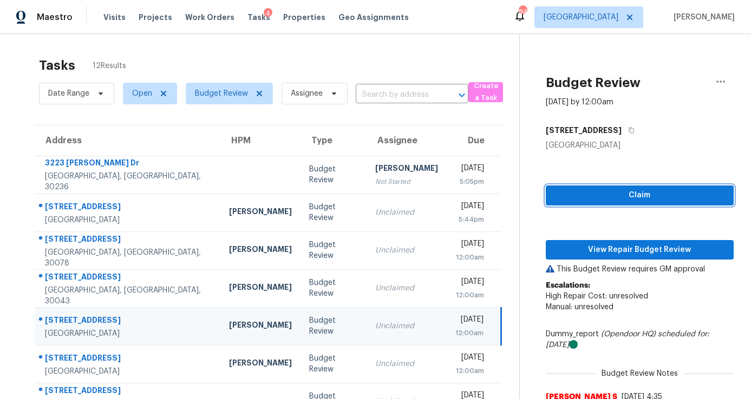
click at [608, 196] on span "Claim" at bounding box center [639, 196] width 170 height 14
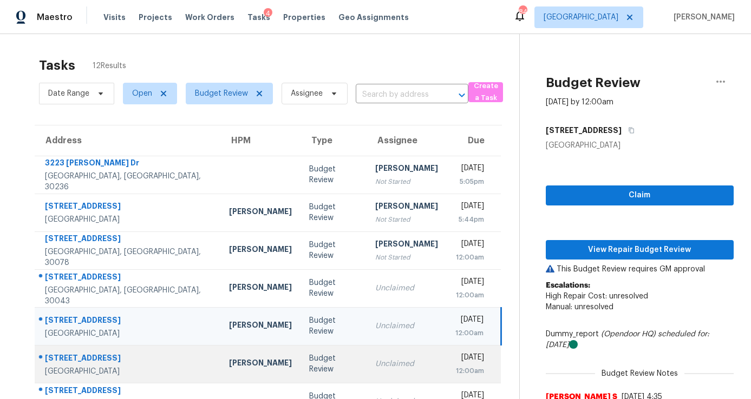
click at [366, 358] on td "Unclaimed" at bounding box center [406, 364] width 80 height 38
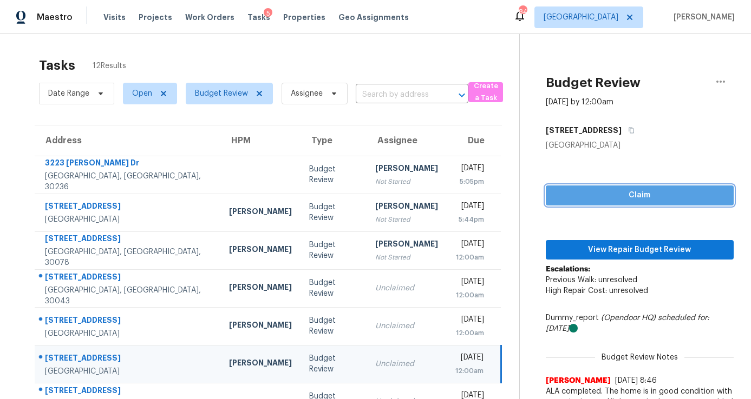
click at [595, 195] on span "Claim" at bounding box center [639, 196] width 170 height 14
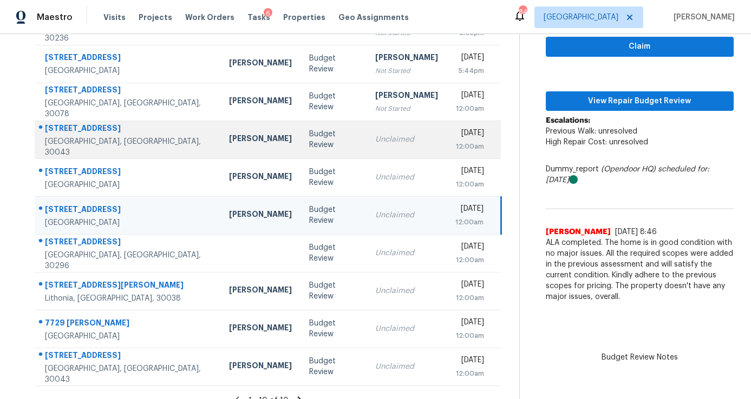
scroll to position [150, 0]
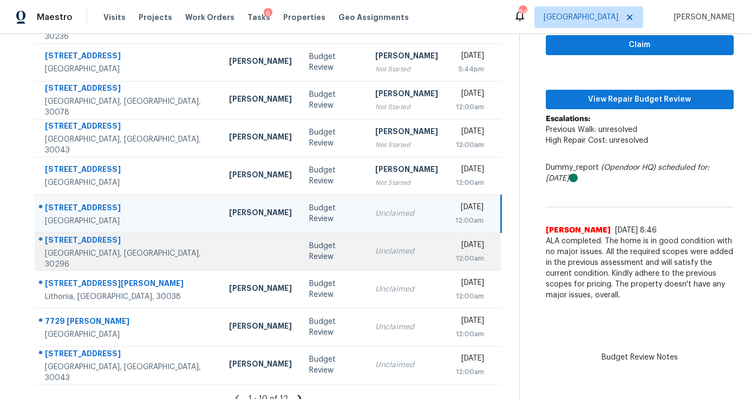
click at [375, 253] on div "Unclaimed" at bounding box center [406, 251] width 63 height 11
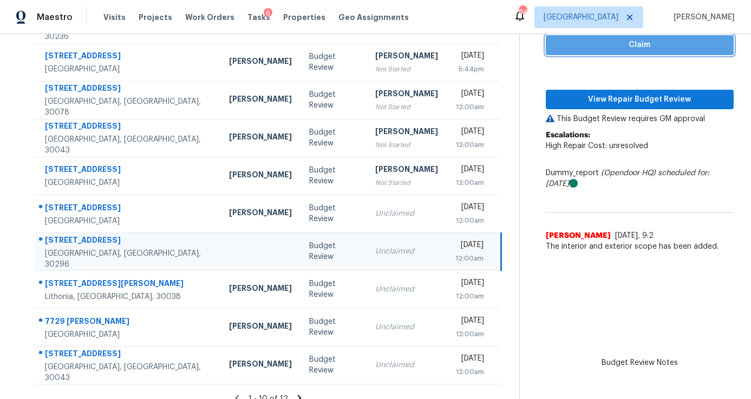
click at [579, 48] on span "Claim" at bounding box center [639, 45] width 170 height 14
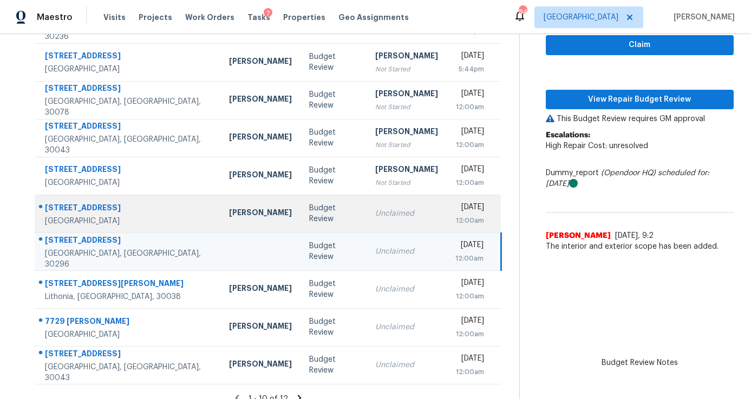
click at [366, 219] on td "Unclaimed" at bounding box center [406, 214] width 80 height 38
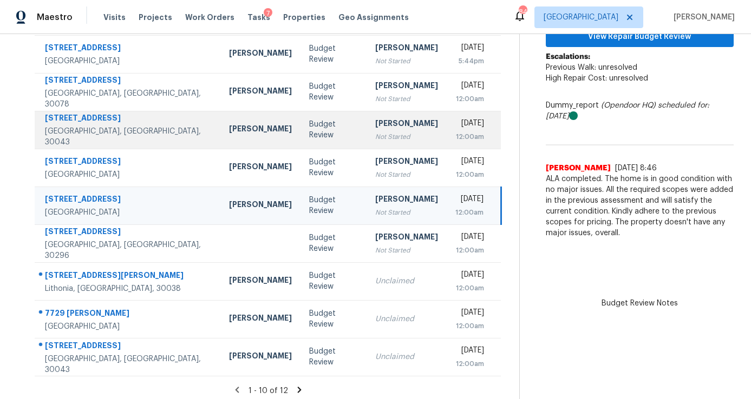
scroll to position [164, 0]
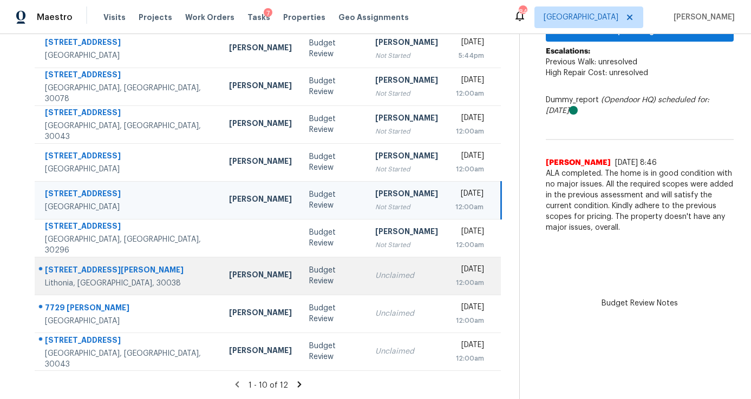
click at [366, 266] on td "Unclaimed" at bounding box center [406, 276] width 80 height 38
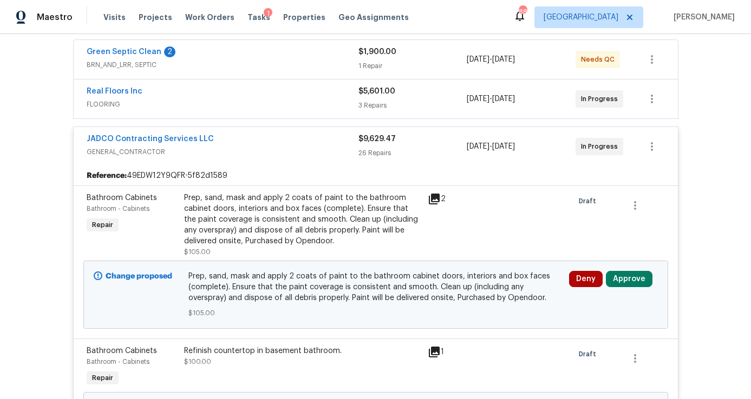
scroll to position [244, 0]
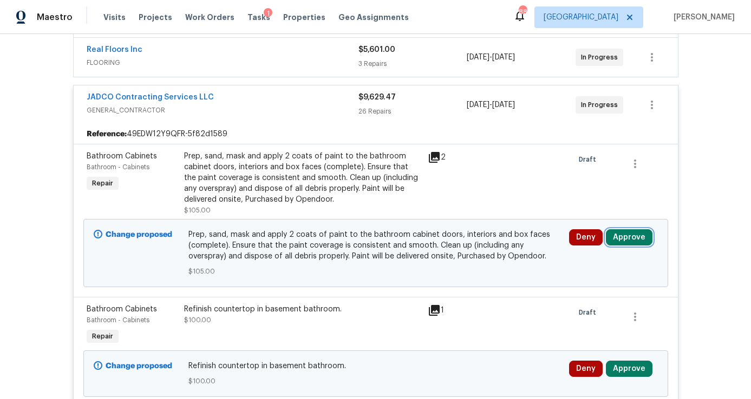
click at [614, 235] on button "Approve" at bounding box center [629, 237] width 47 height 16
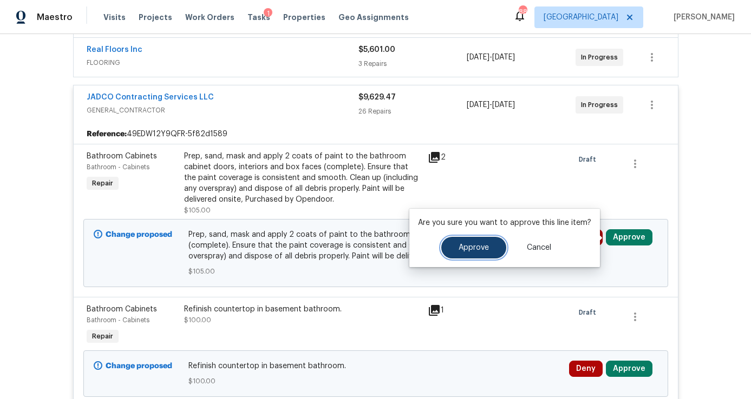
click at [493, 244] on button "Approve" at bounding box center [473, 248] width 65 height 22
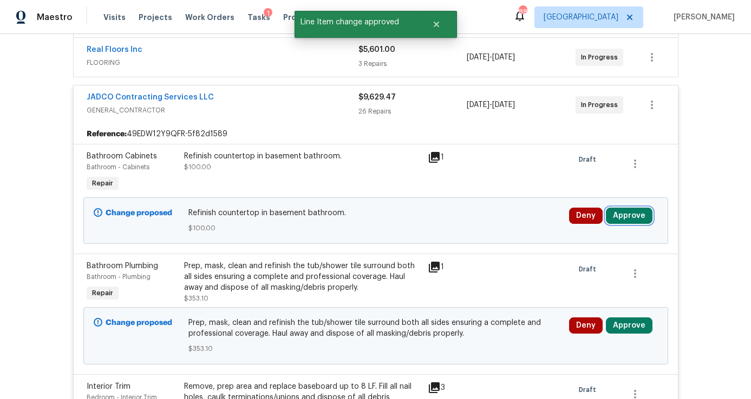
click at [626, 216] on button "Approve" at bounding box center [629, 216] width 47 height 16
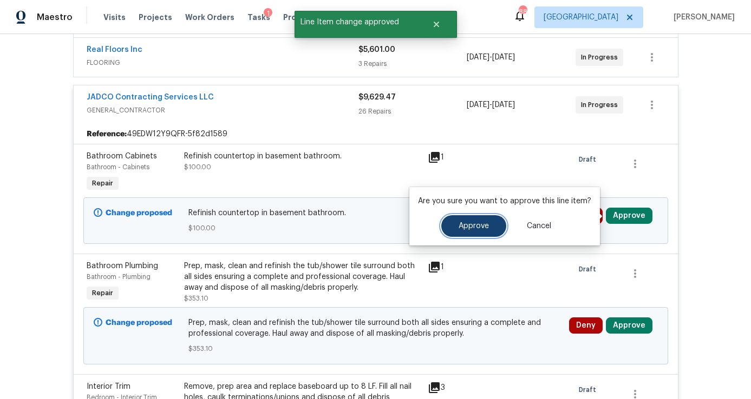
click at [497, 227] on button "Approve" at bounding box center [473, 226] width 65 height 22
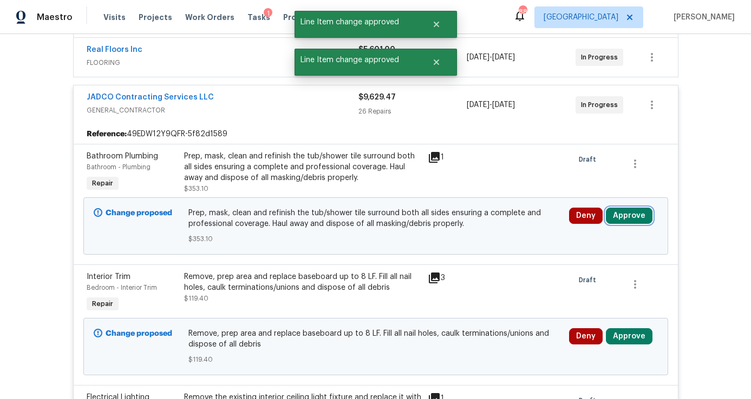
click at [615, 212] on button "Approve" at bounding box center [629, 216] width 47 height 16
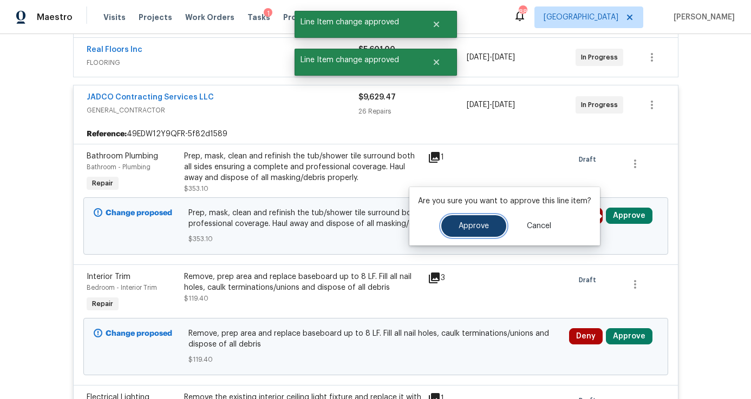
click at [475, 220] on button "Approve" at bounding box center [473, 226] width 65 height 22
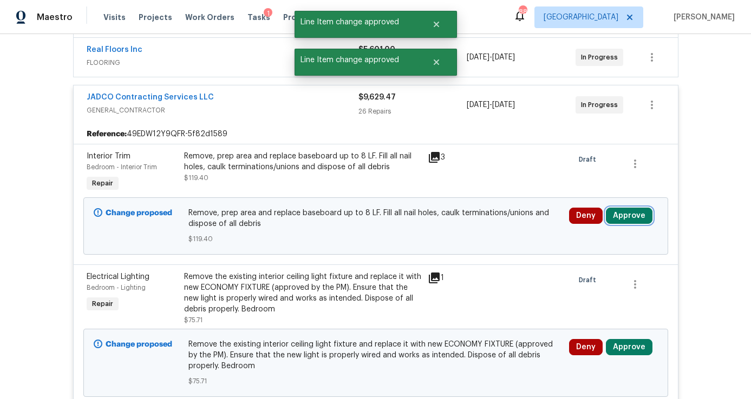
click at [627, 218] on button "Approve" at bounding box center [629, 216] width 47 height 16
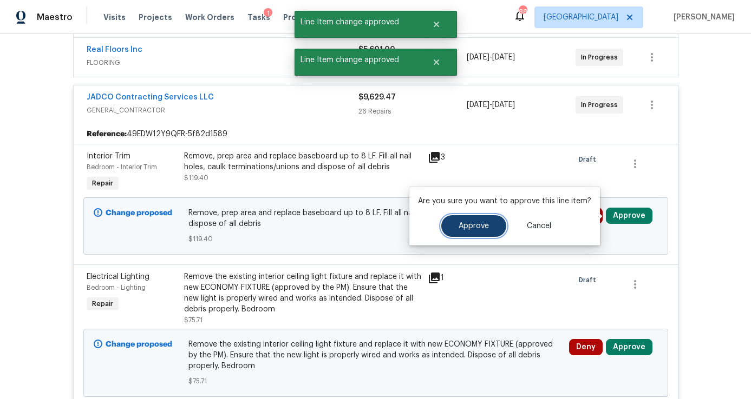
click at [485, 226] on span "Approve" at bounding box center [473, 226] width 30 height 8
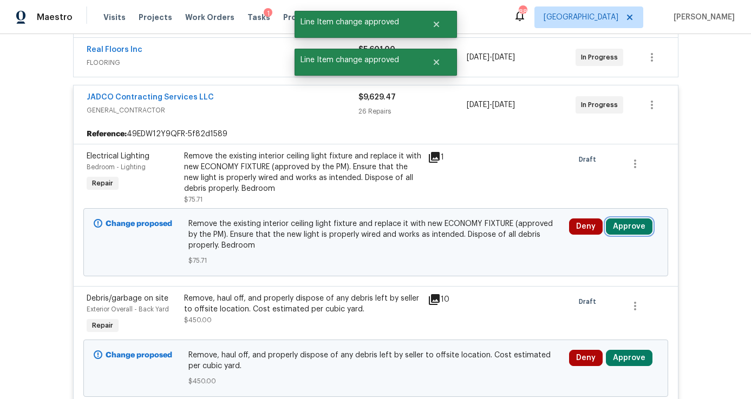
click at [622, 223] on button "Approve" at bounding box center [629, 227] width 47 height 16
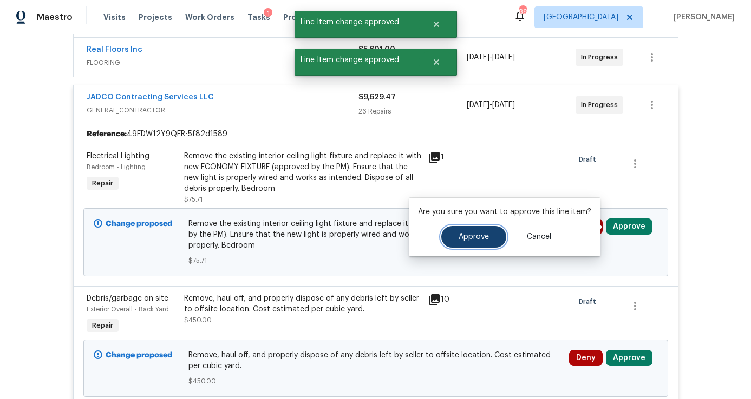
click at [475, 233] on span "Approve" at bounding box center [473, 237] width 30 height 8
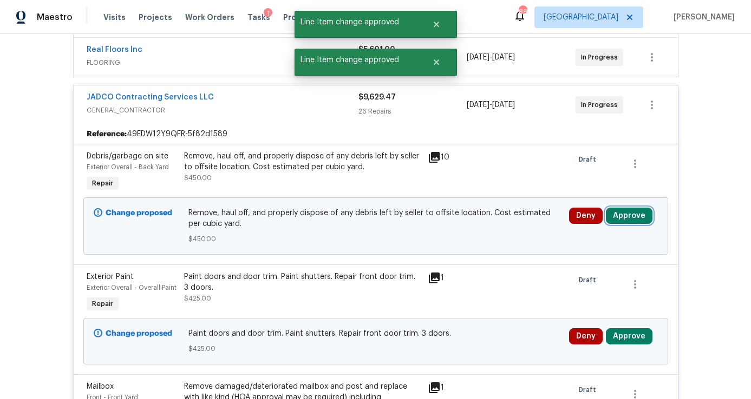
click at [620, 213] on button "Approve" at bounding box center [629, 216] width 47 height 16
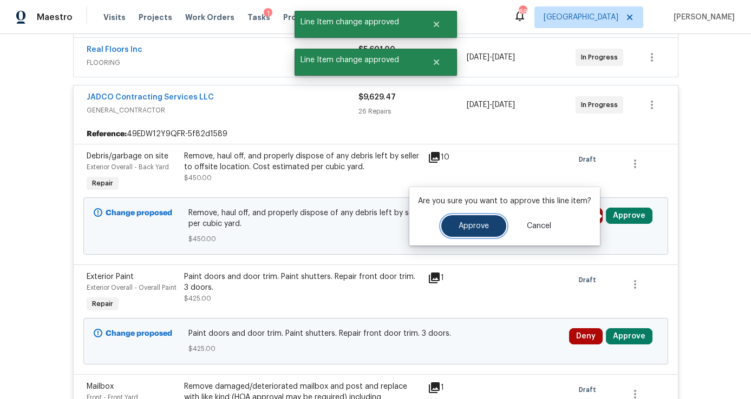
click at [482, 227] on span "Approve" at bounding box center [473, 226] width 30 height 8
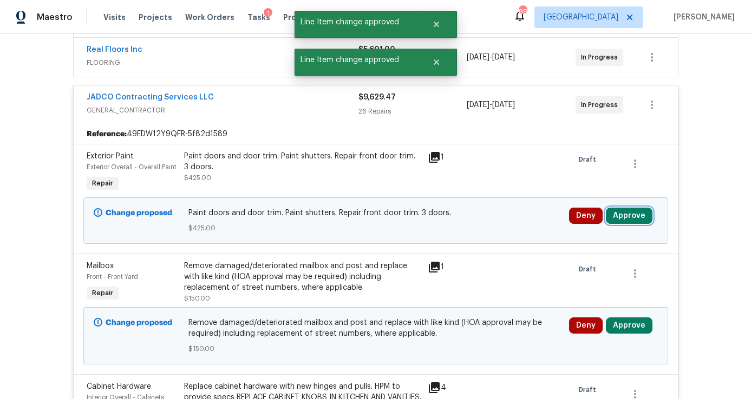
click at [630, 214] on button "Approve" at bounding box center [629, 216] width 47 height 16
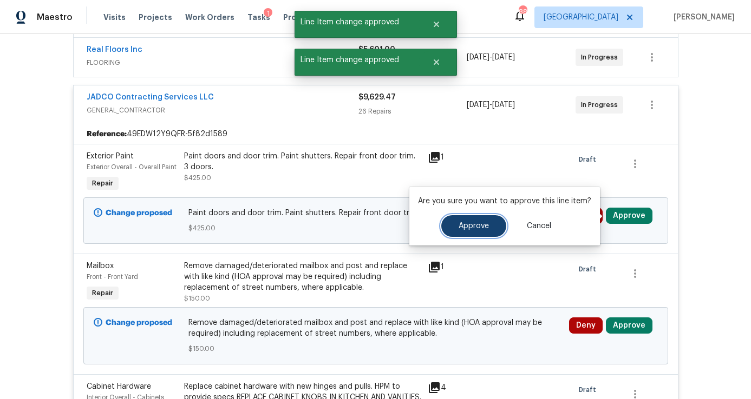
click at [474, 230] on span "Approve" at bounding box center [473, 226] width 30 height 8
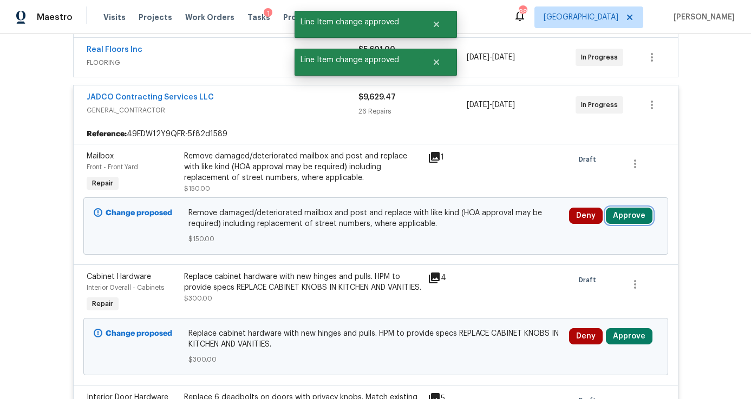
click at [619, 219] on button "Approve" at bounding box center [629, 216] width 47 height 16
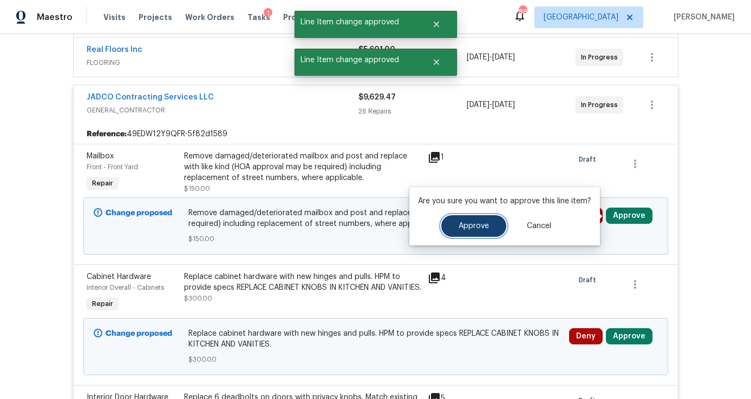
click at [477, 224] on span "Approve" at bounding box center [473, 226] width 30 height 8
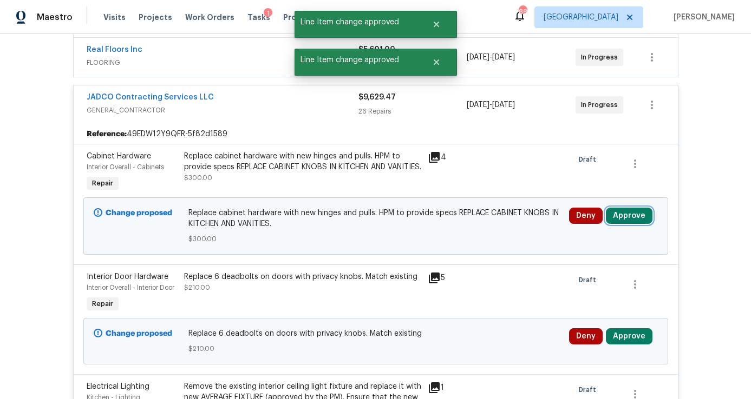
click at [622, 222] on button "Approve" at bounding box center [629, 216] width 47 height 16
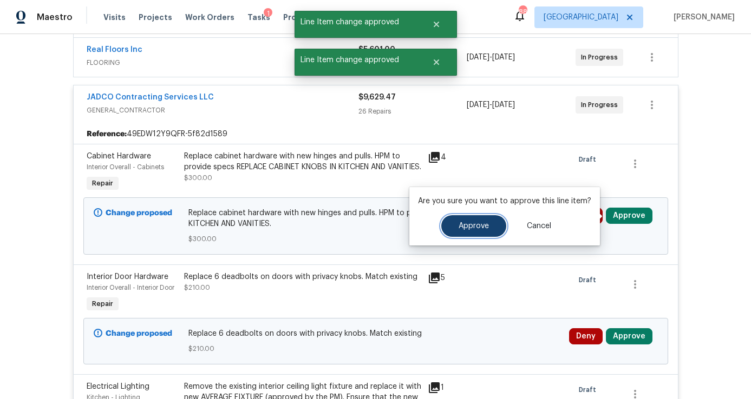
click at [482, 222] on span "Approve" at bounding box center [473, 226] width 30 height 8
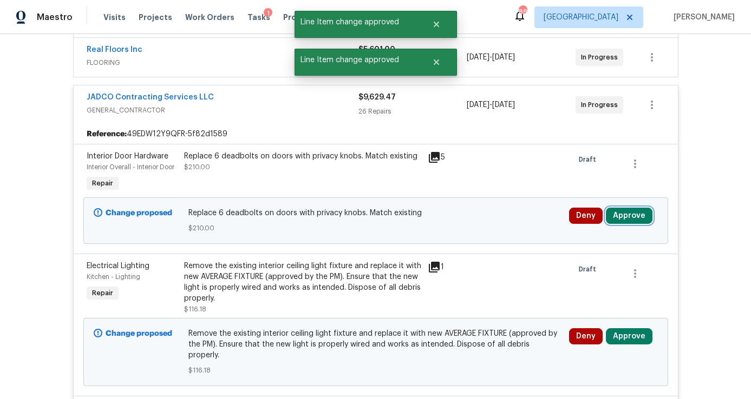
click at [626, 214] on button "Approve" at bounding box center [629, 216] width 47 height 16
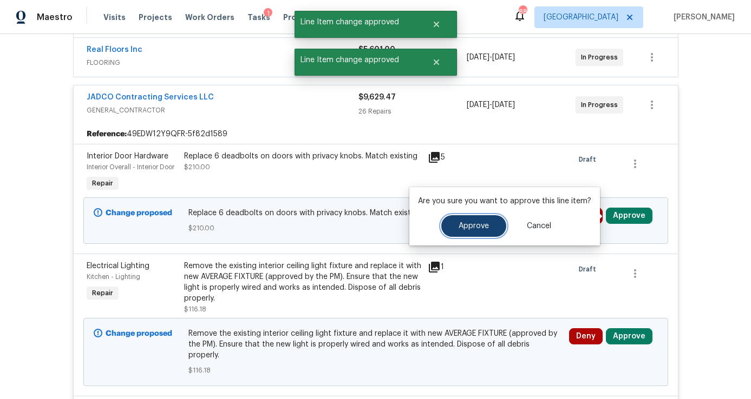
click at [490, 225] on button "Approve" at bounding box center [473, 226] width 65 height 22
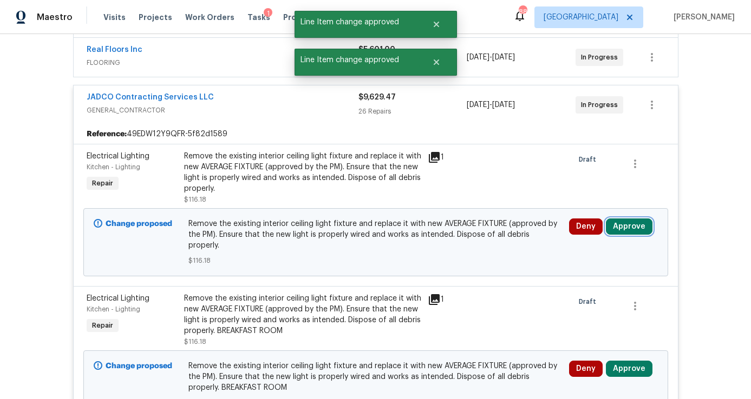
click at [629, 226] on button "Approve" at bounding box center [629, 227] width 47 height 16
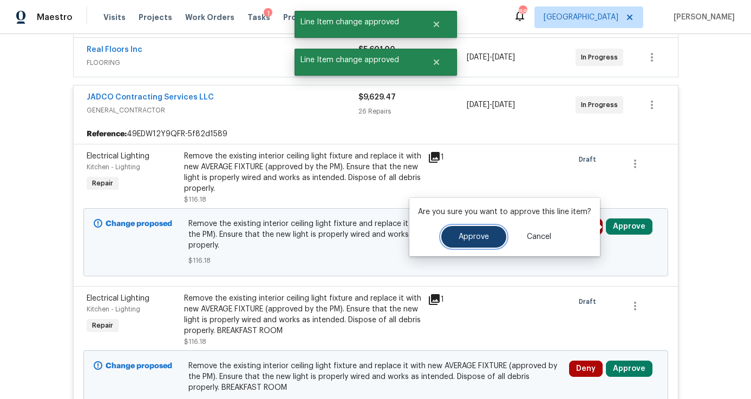
click at [471, 239] on span "Approve" at bounding box center [473, 237] width 30 height 8
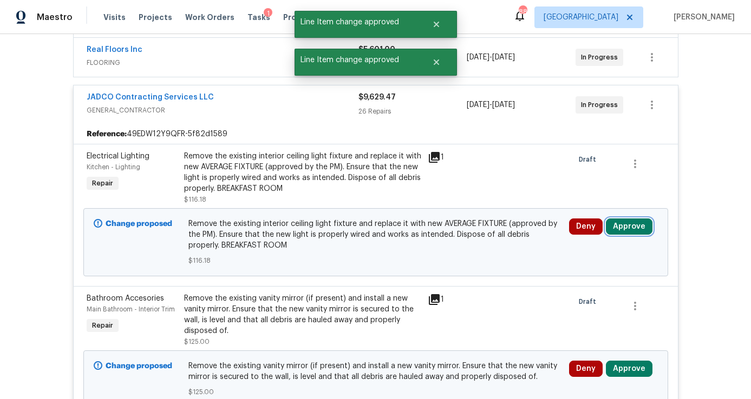
click at [624, 226] on button "Approve" at bounding box center [629, 227] width 47 height 16
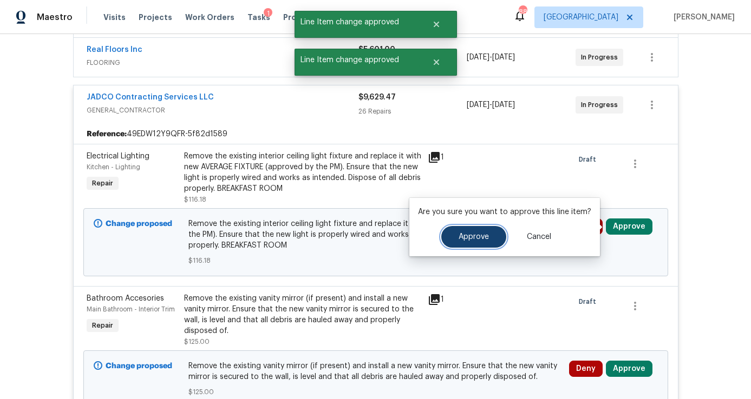
click at [470, 236] on span "Approve" at bounding box center [473, 237] width 30 height 8
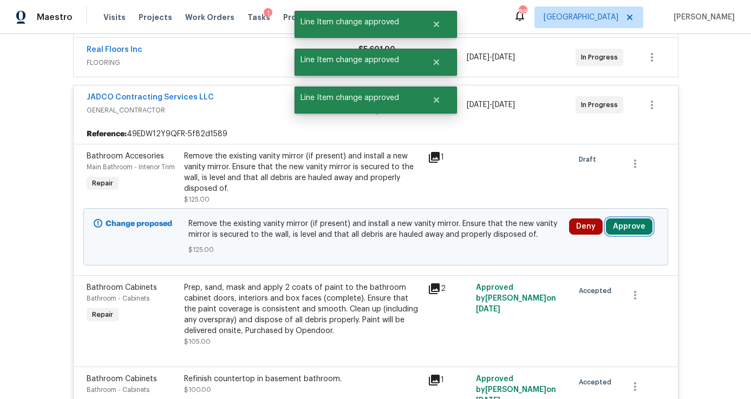
click at [636, 220] on button "Approve" at bounding box center [629, 227] width 47 height 16
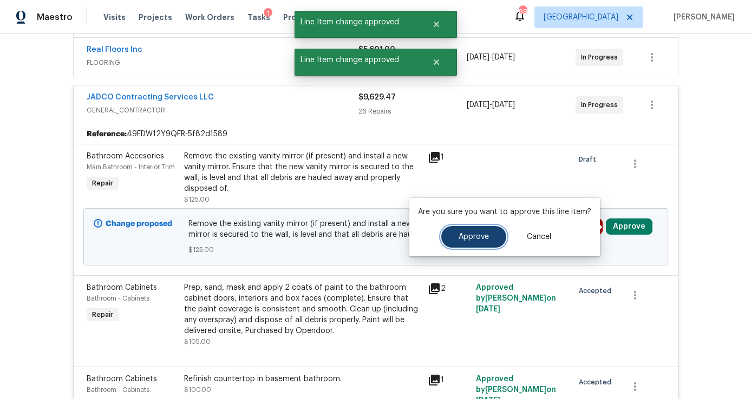
click at [492, 229] on button "Approve" at bounding box center [473, 237] width 65 height 22
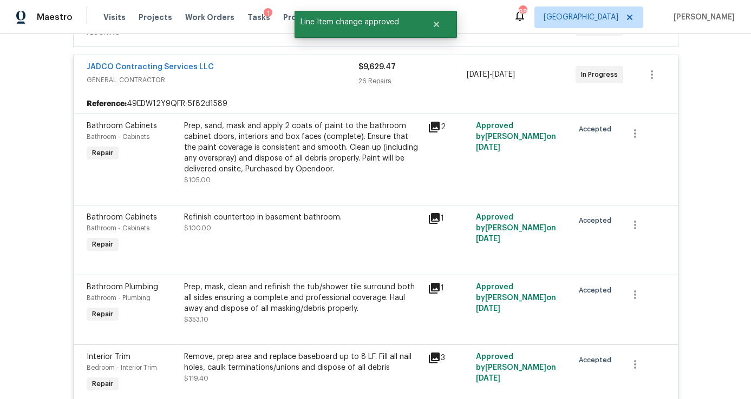
scroll to position [0, 0]
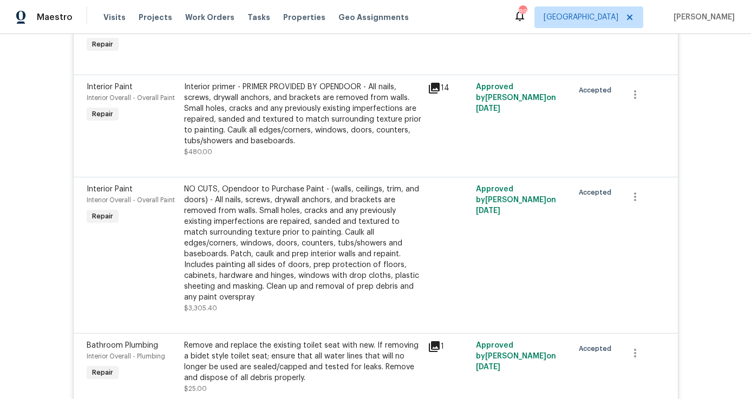
scroll to position [2730, 0]
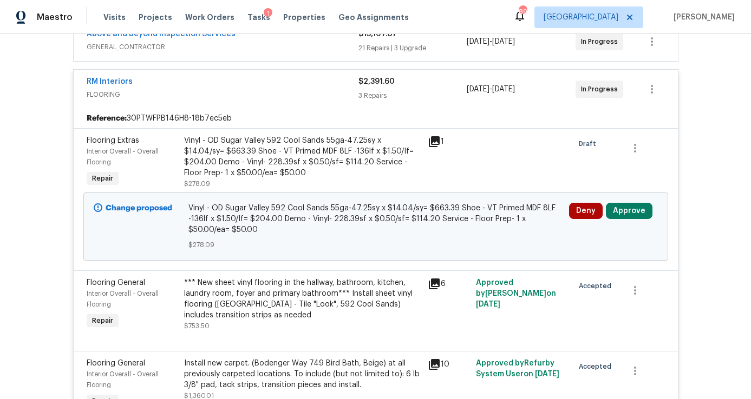
scroll to position [269, 0]
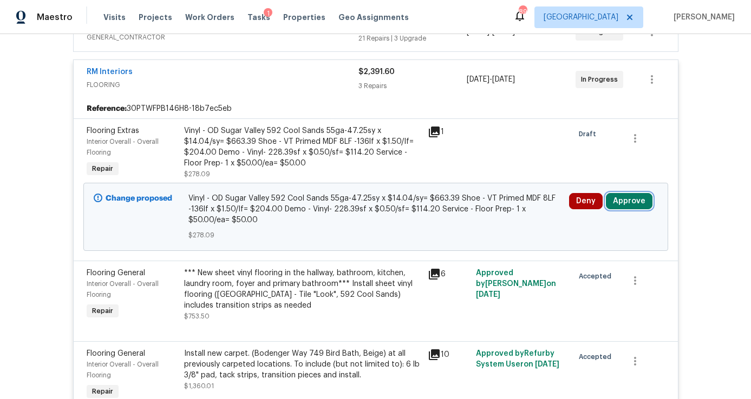
click at [626, 200] on button "Approve" at bounding box center [629, 201] width 47 height 16
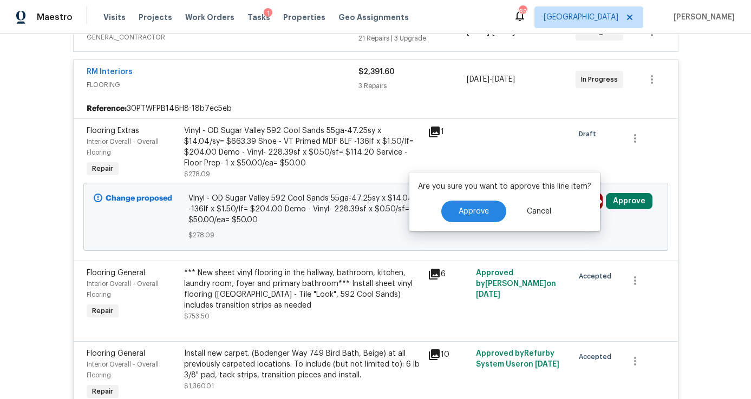
click at [502, 205] on div "Approve Cancel" at bounding box center [504, 212] width 173 height 22
click at [481, 212] on span "Approve" at bounding box center [473, 212] width 30 height 8
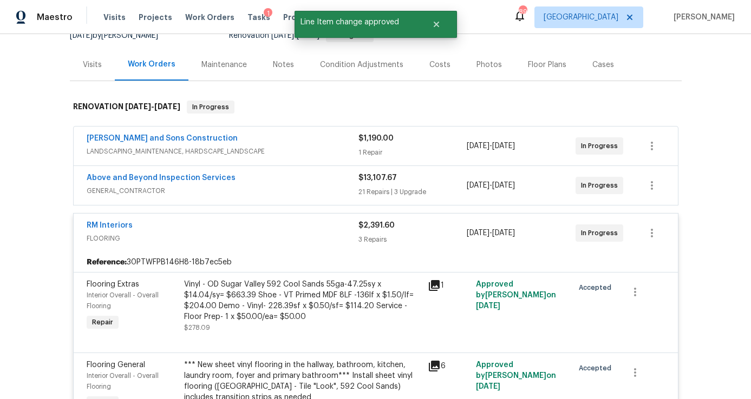
scroll to position [0, 0]
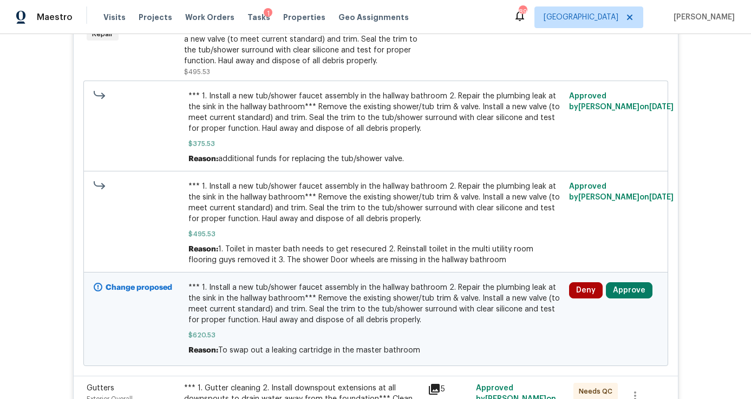
scroll to position [457, 0]
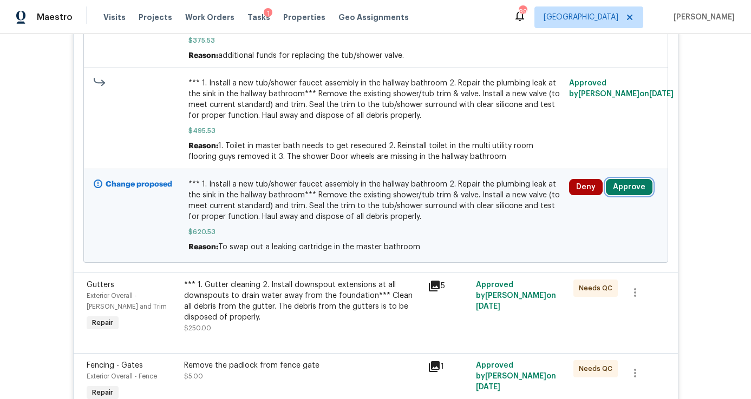
click at [628, 189] on button "Approve" at bounding box center [629, 187] width 47 height 16
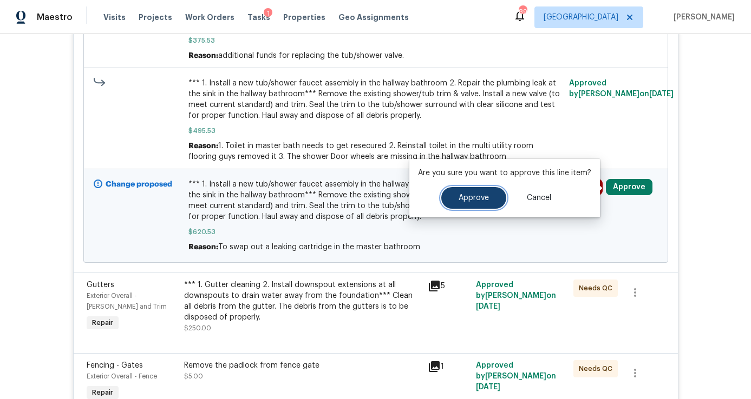
click at [475, 192] on button "Approve" at bounding box center [473, 198] width 65 height 22
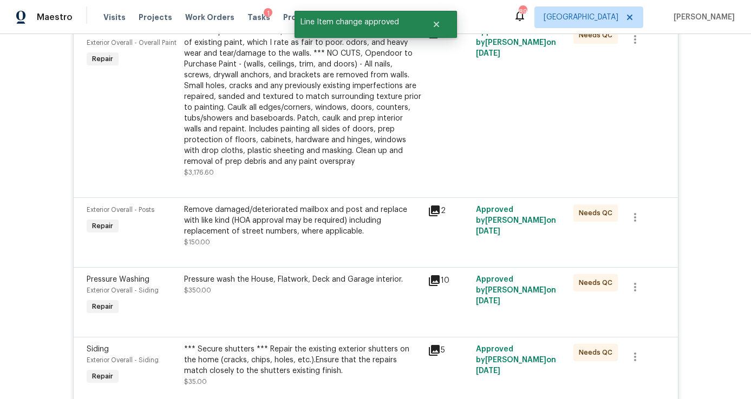
scroll to position [0, 0]
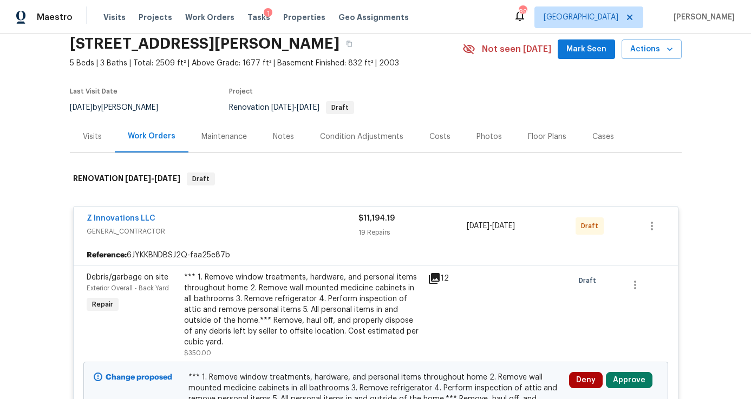
scroll to position [41, 0]
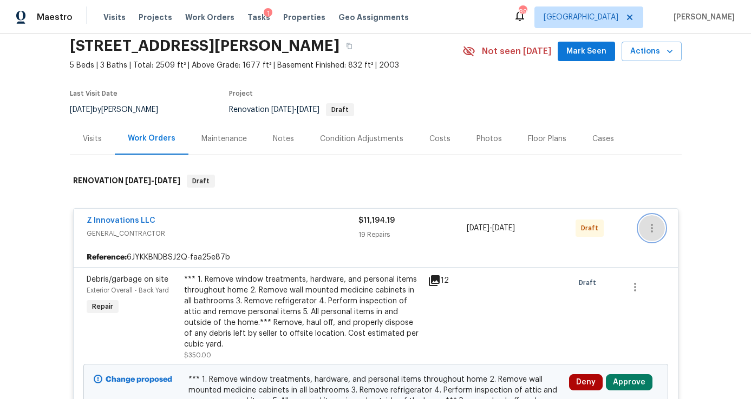
click at [653, 229] on icon "button" at bounding box center [651, 228] width 13 height 13
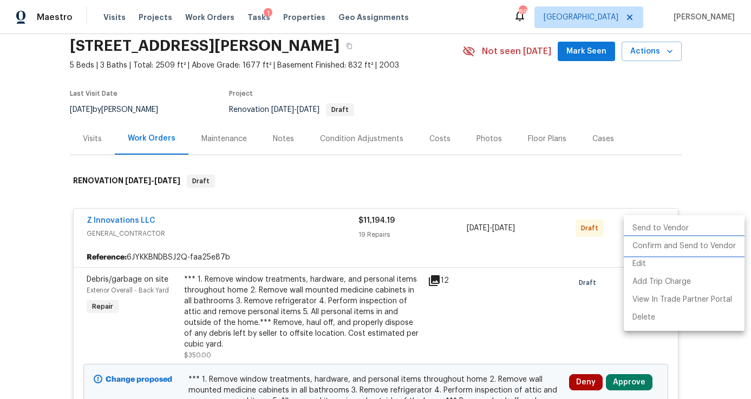
click at [656, 243] on li "Confirm and Send to Vendor" at bounding box center [683, 247] width 121 height 18
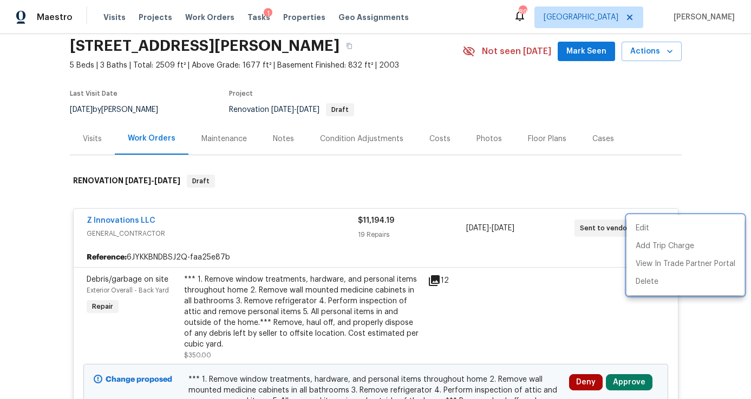
click at [657, 172] on div at bounding box center [375, 199] width 751 height 399
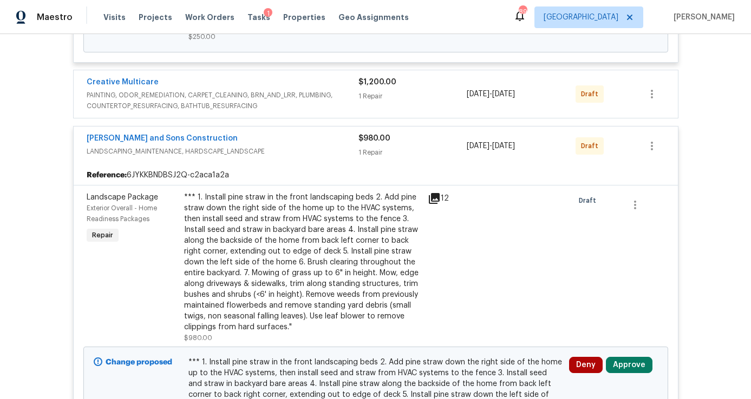
scroll to position [3758, 0]
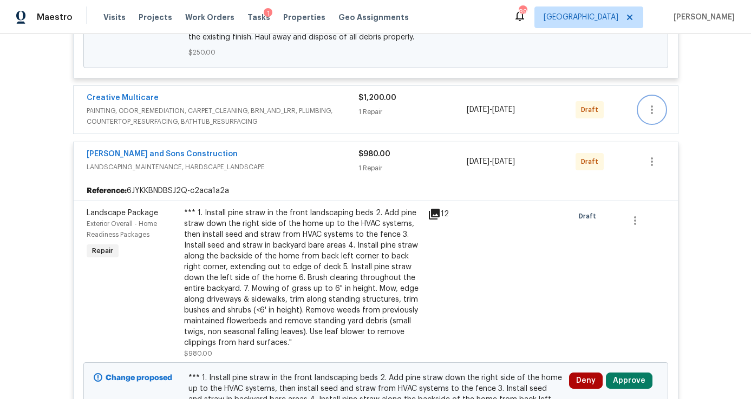
click at [654, 103] on icon "button" at bounding box center [651, 109] width 13 height 13
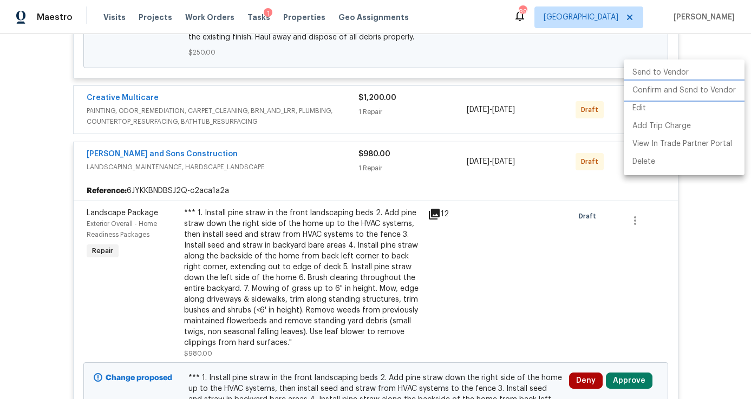
click at [654, 94] on li "Confirm and Send to Vendor" at bounding box center [683, 91] width 121 height 18
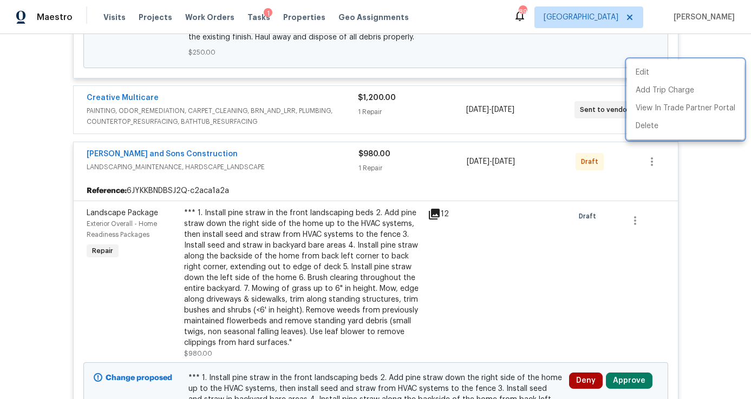
click at [694, 200] on div at bounding box center [375, 199] width 751 height 399
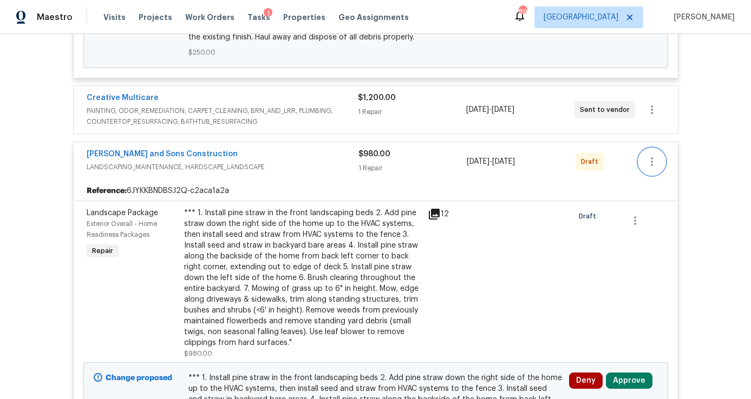
click at [654, 155] on icon "button" at bounding box center [651, 161] width 13 height 13
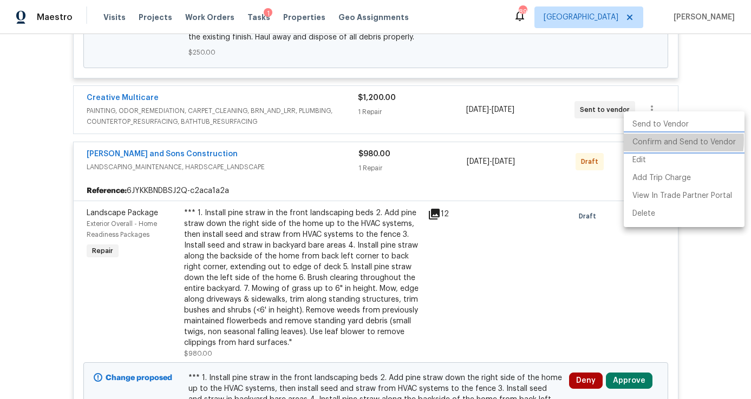
click at [657, 140] on li "Confirm and Send to Vendor" at bounding box center [683, 143] width 121 height 18
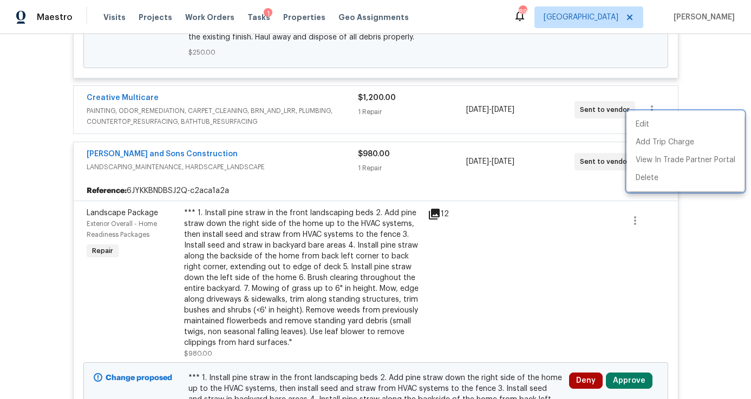
click at [736, 257] on div at bounding box center [375, 199] width 751 height 399
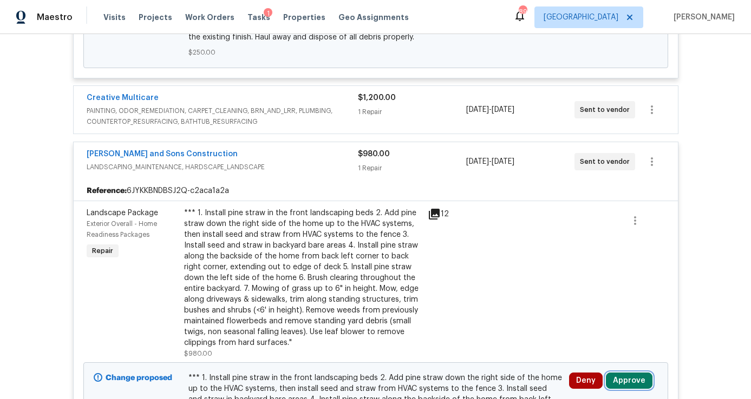
click at [623, 373] on button "Approve" at bounding box center [629, 381] width 47 height 16
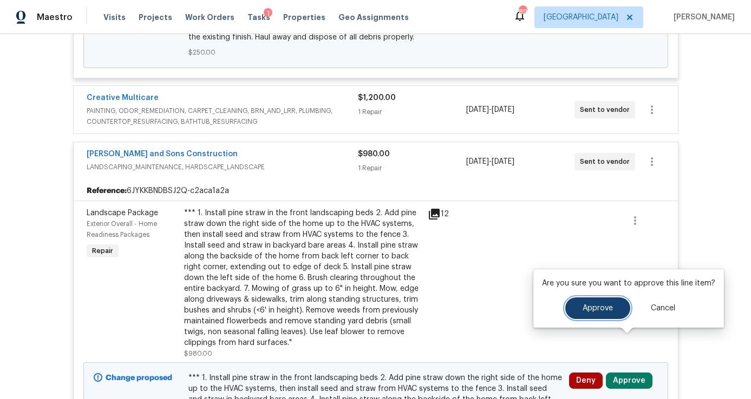
click at [596, 312] on button "Approve" at bounding box center [597, 309] width 65 height 22
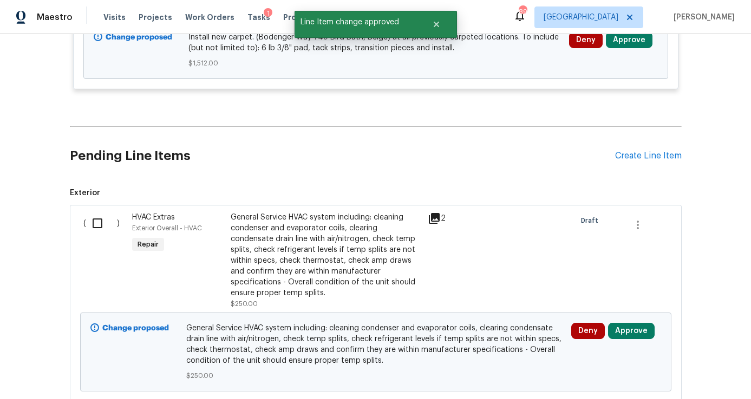
scroll to position [4363, 0]
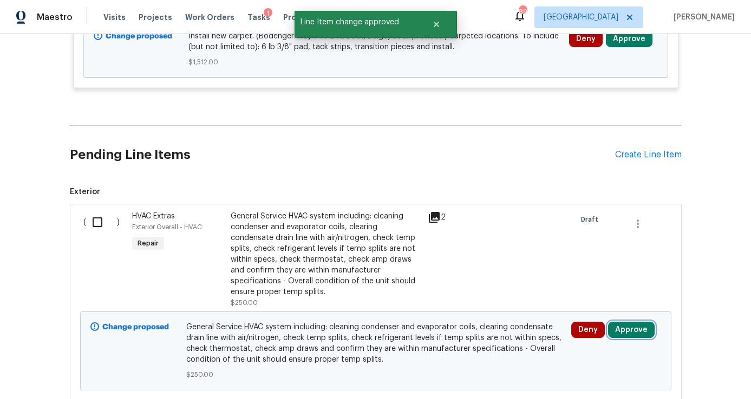
click at [632, 322] on button "Approve" at bounding box center [631, 330] width 47 height 16
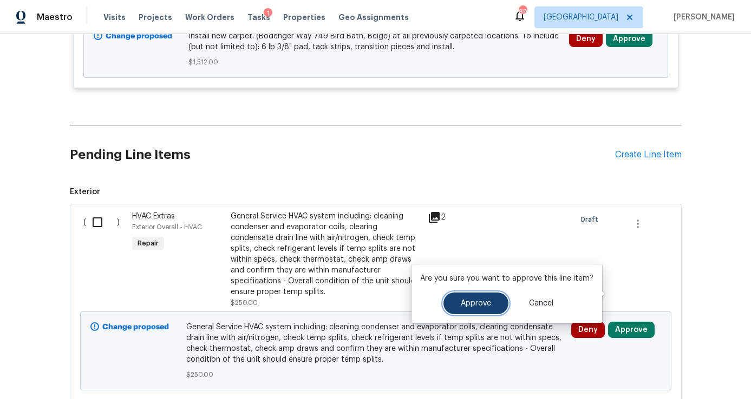
click at [471, 310] on button "Approve" at bounding box center [475, 304] width 65 height 22
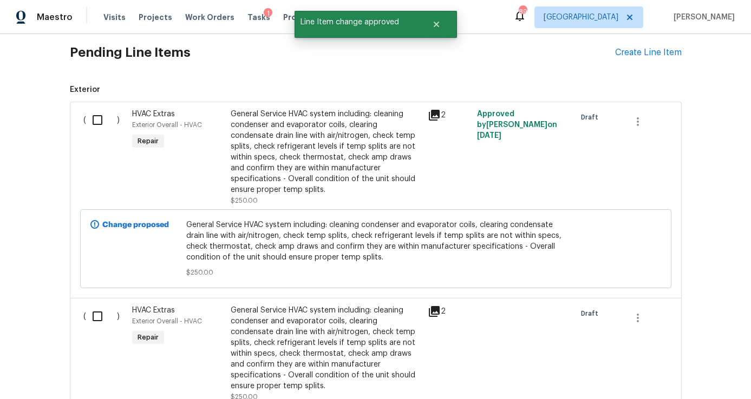
scroll to position [4586, 0]
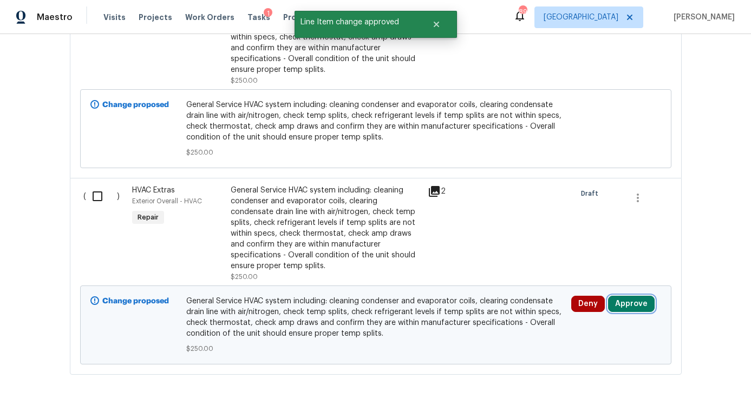
click at [618, 296] on button "Approve" at bounding box center [631, 304] width 47 height 16
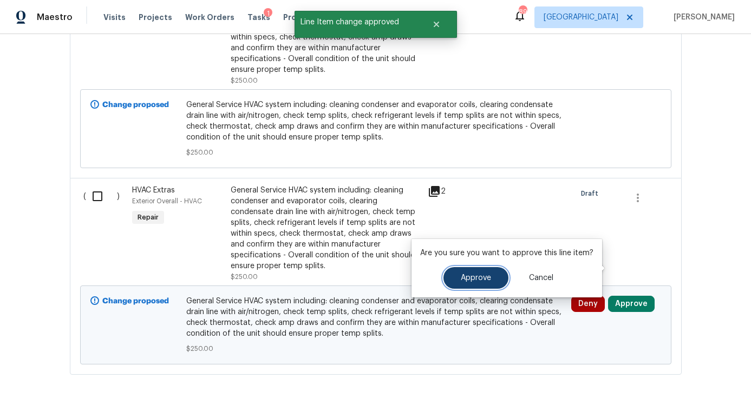
click at [471, 278] on span "Approve" at bounding box center [476, 278] width 30 height 8
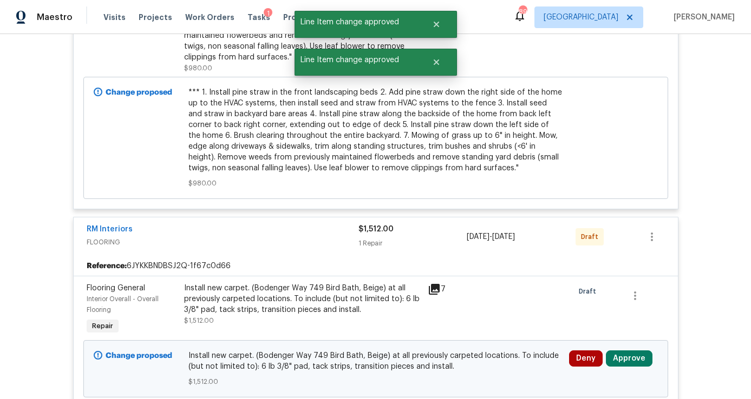
scroll to position [4104, 0]
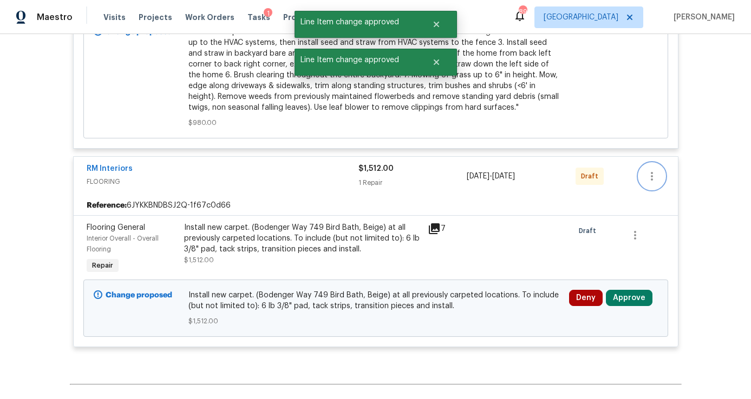
click at [652, 170] on icon "button" at bounding box center [651, 176] width 13 height 13
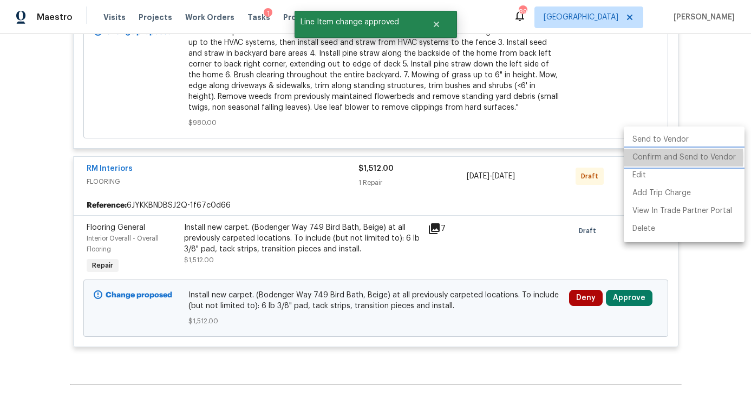
click at [653, 157] on li "Confirm and Send to Vendor" at bounding box center [683, 158] width 121 height 18
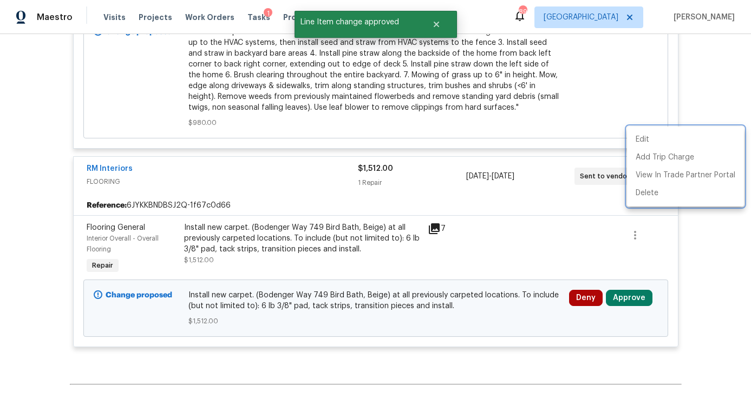
click at [631, 263] on div at bounding box center [375, 199] width 751 height 399
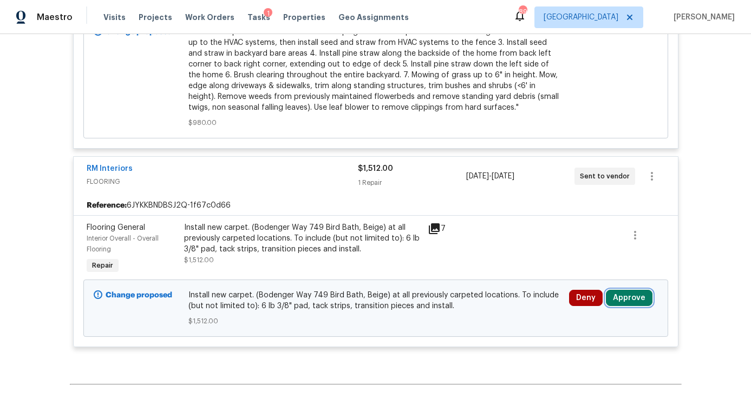
click at [625, 290] on button "Approve" at bounding box center [629, 298] width 47 height 16
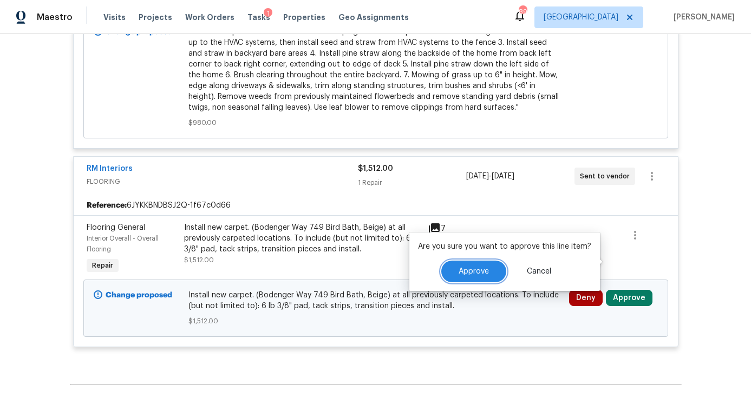
click at [494, 271] on button "Approve" at bounding box center [473, 272] width 65 height 22
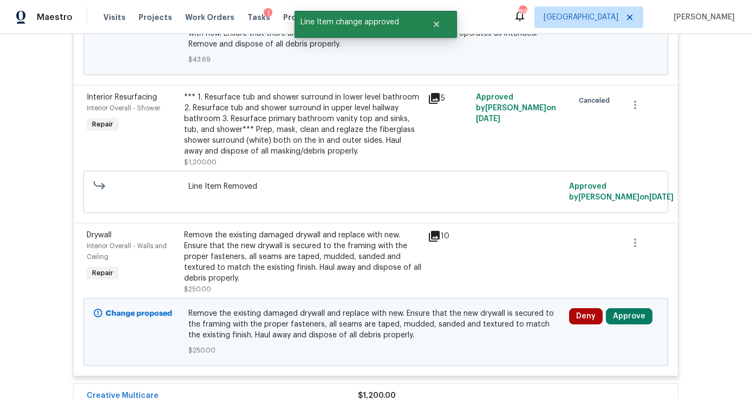
scroll to position [3510, 0]
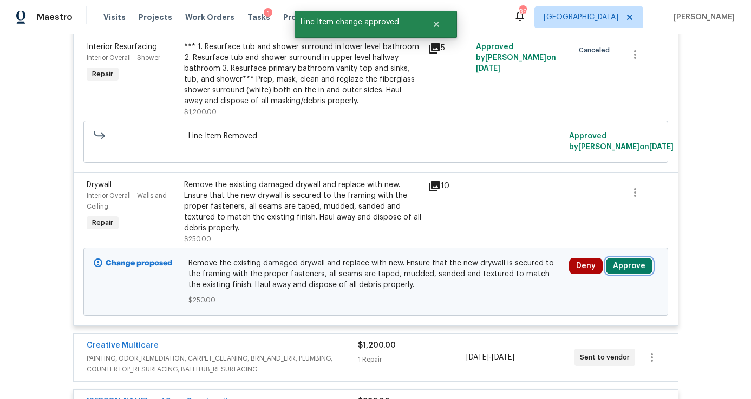
click at [616, 258] on button "Approve" at bounding box center [629, 266] width 47 height 16
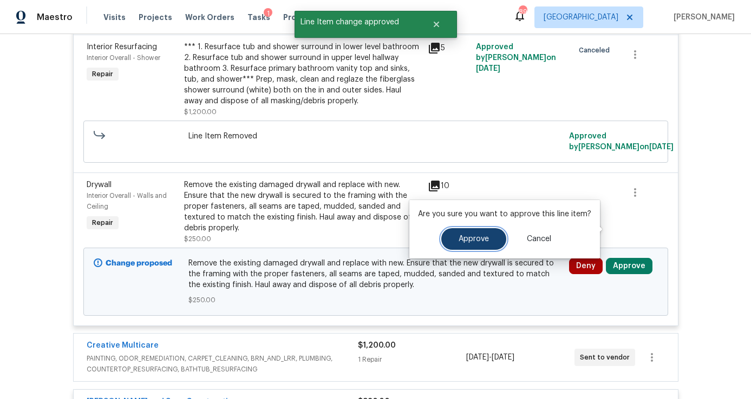
click at [474, 240] on span "Approve" at bounding box center [473, 239] width 30 height 8
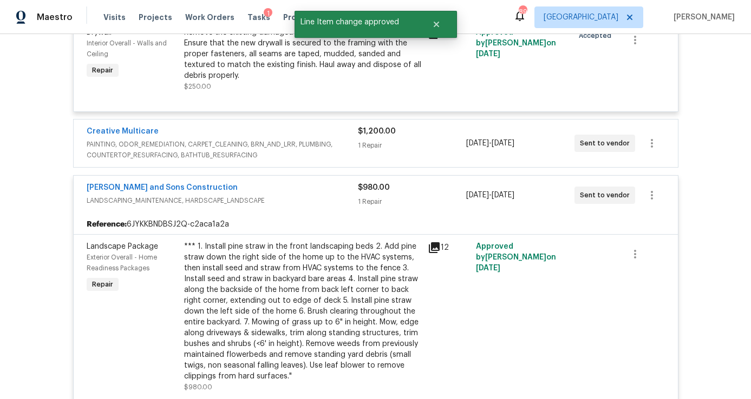
scroll to position [2923, 0]
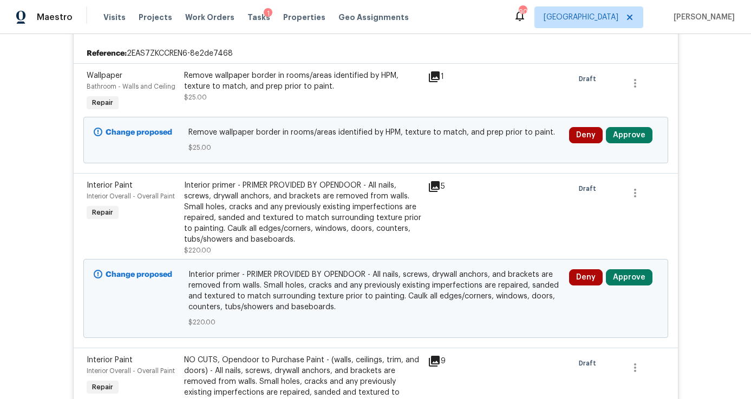
scroll to position [290, 0]
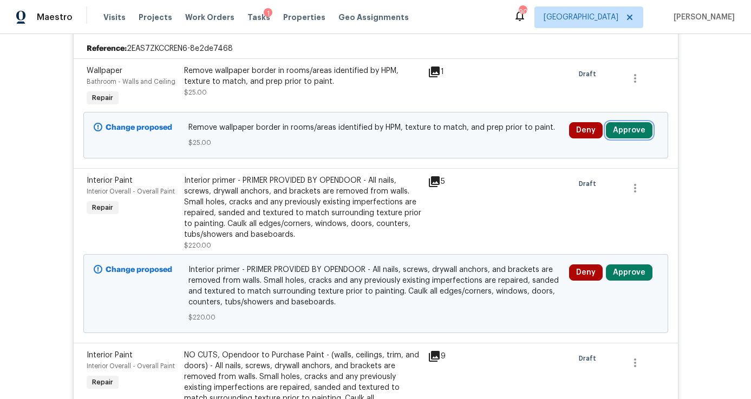
click at [623, 136] on button "Approve" at bounding box center [629, 130] width 47 height 16
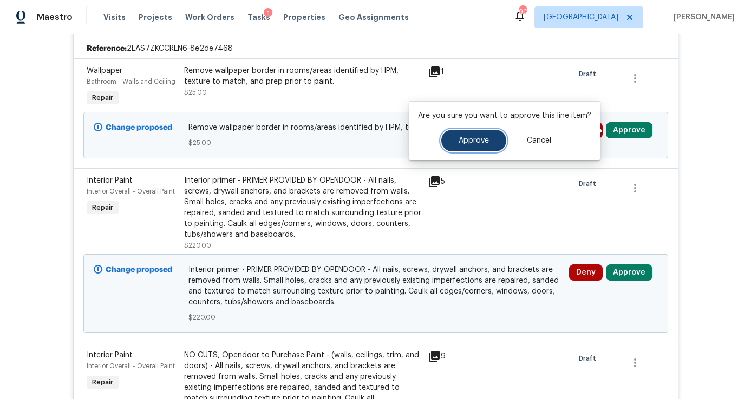
click at [499, 146] on button "Approve" at bounding box center [473, 141] width 65 height 22
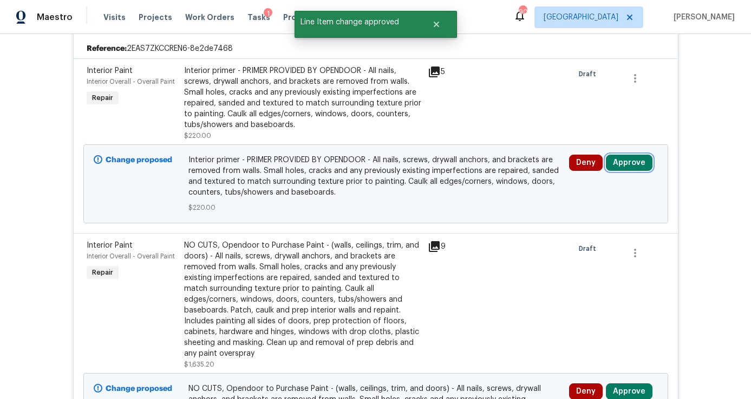
click at [614, 165] on button "Approve" at bounding box center [629, 163] width 47 height 16
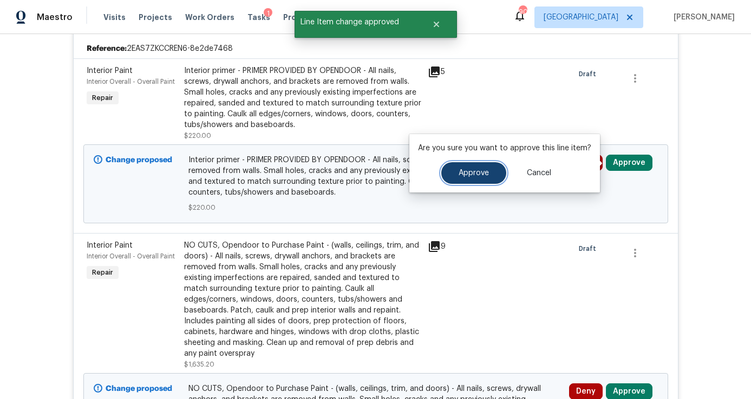
click at [481, 173] on span "Approve" at bounding box center [473, 173] width 30 height 8
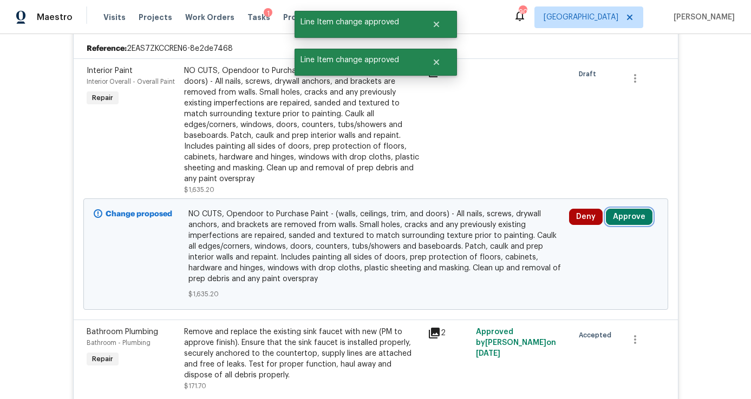
click at [618, 209] on button "Approve" at bounding box center [629, 217] width 47 height 16
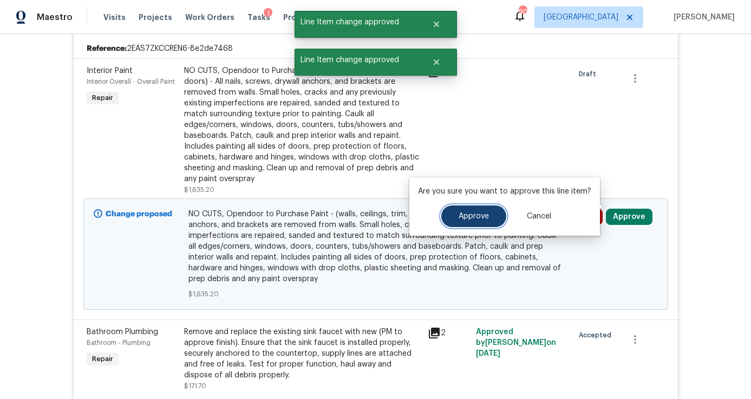
click at [452, 215] on button "Approve" at bounding box center [473, 217] width 65 height 22
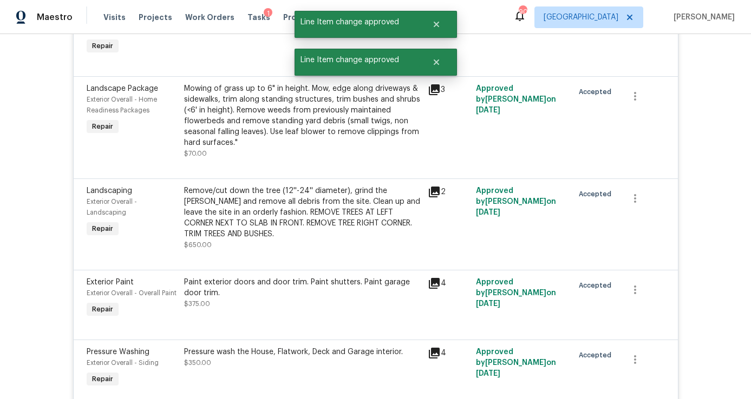
scroll to position [0, 0]
